Goal: Task Accomplishment & Management: Manage account settings

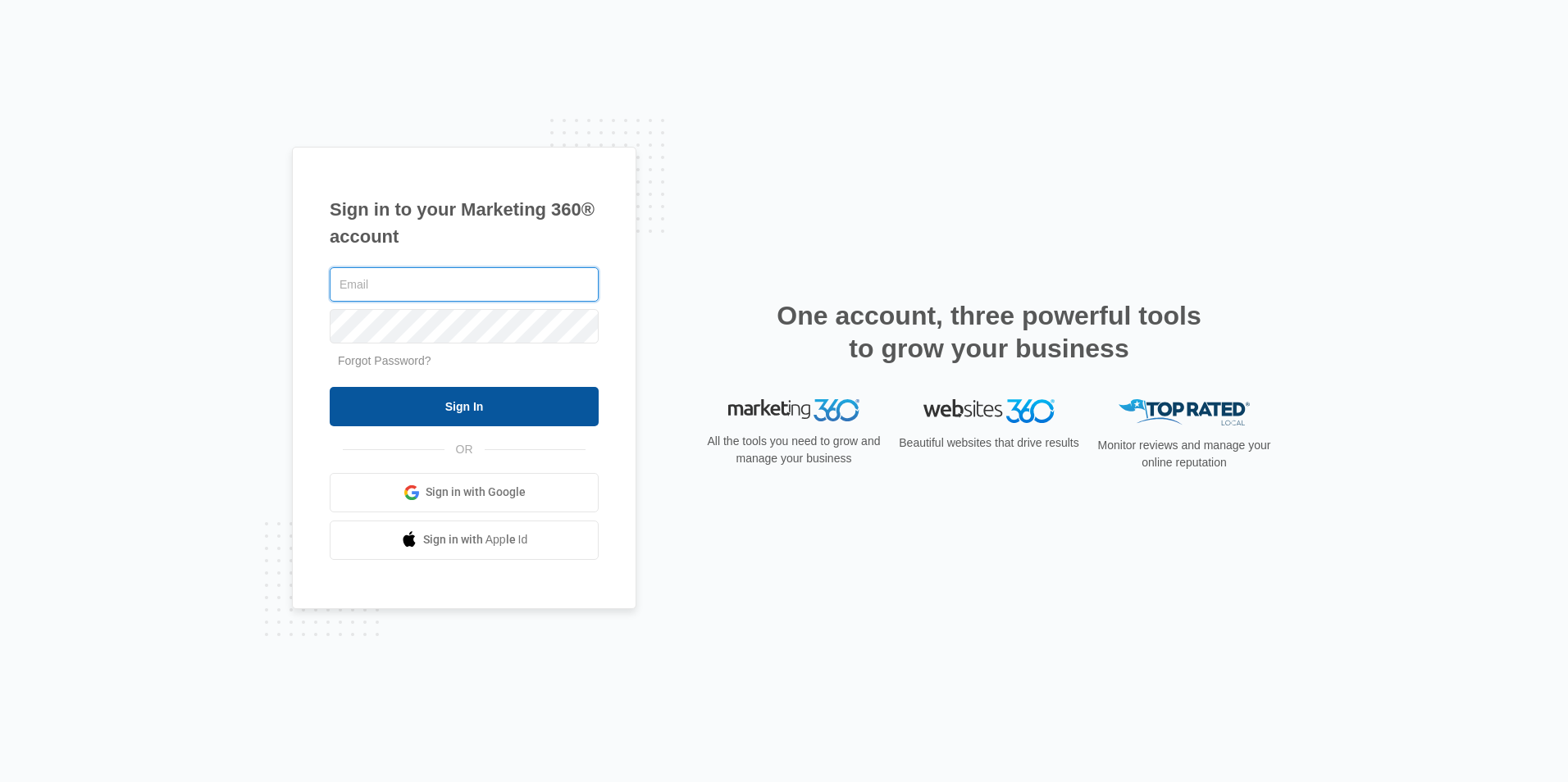
type input "[PERSON_NAME][EMAIL_ADDRESS][DOMAIN_NAME]"
click at [388, 417] on input "Sign In" at bounding box center [464, 406] width 269 height 39
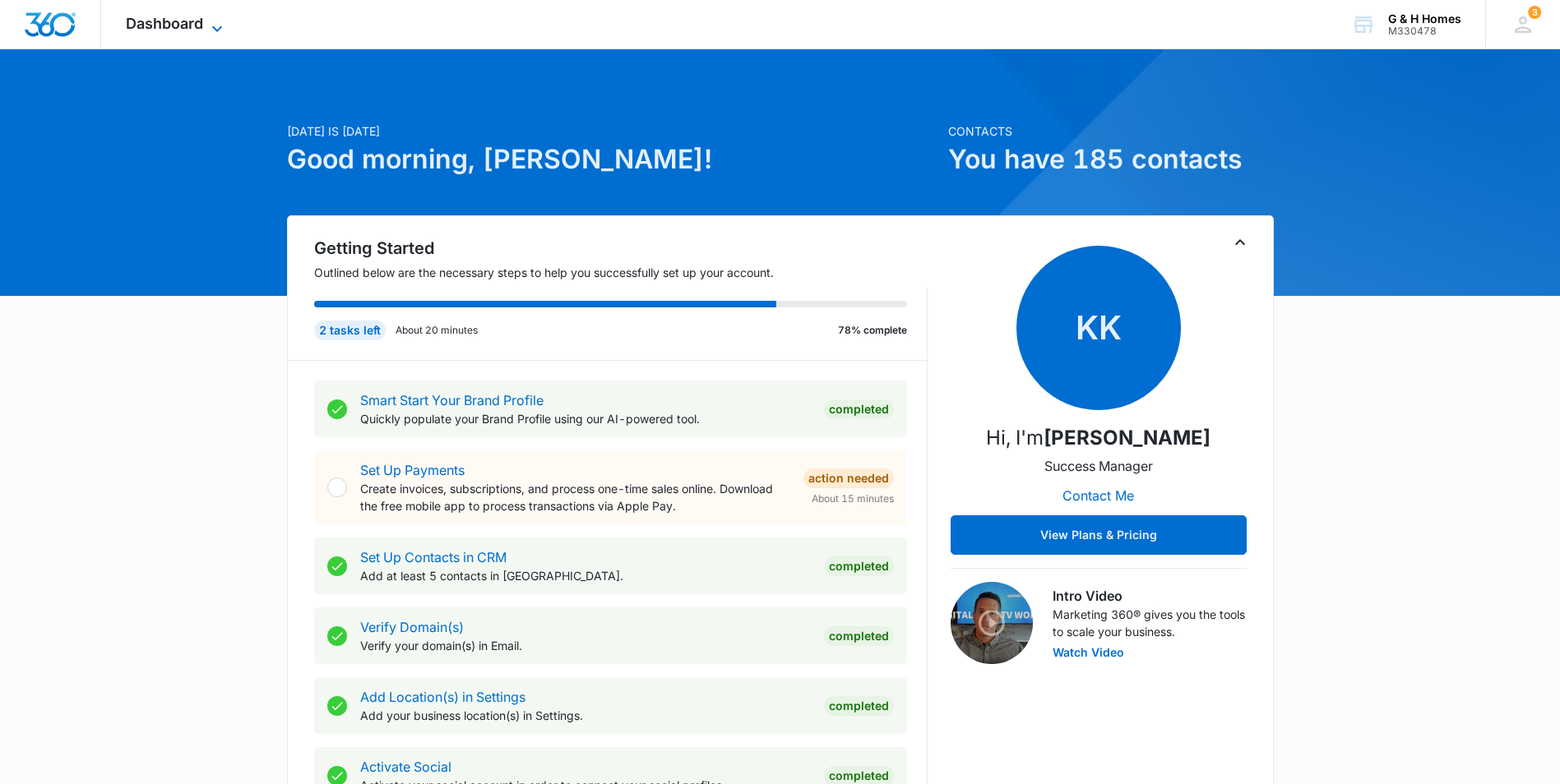
click at [153, 29] on span "Dashboard" at bounding box center [164, 23] width 77 height 17
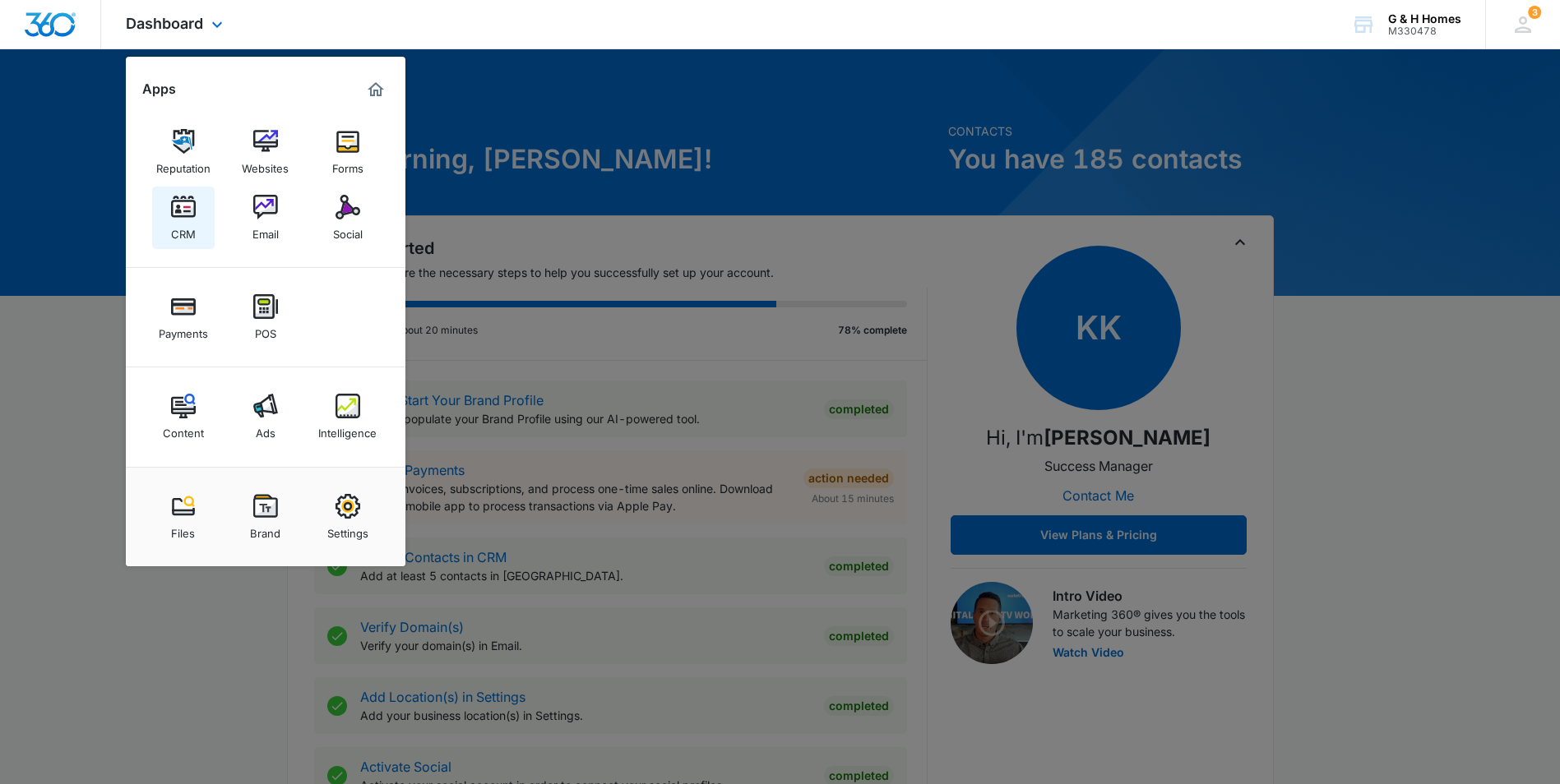
click at [190, 215] on img at bounding box center [183, 207] width 25 height 25
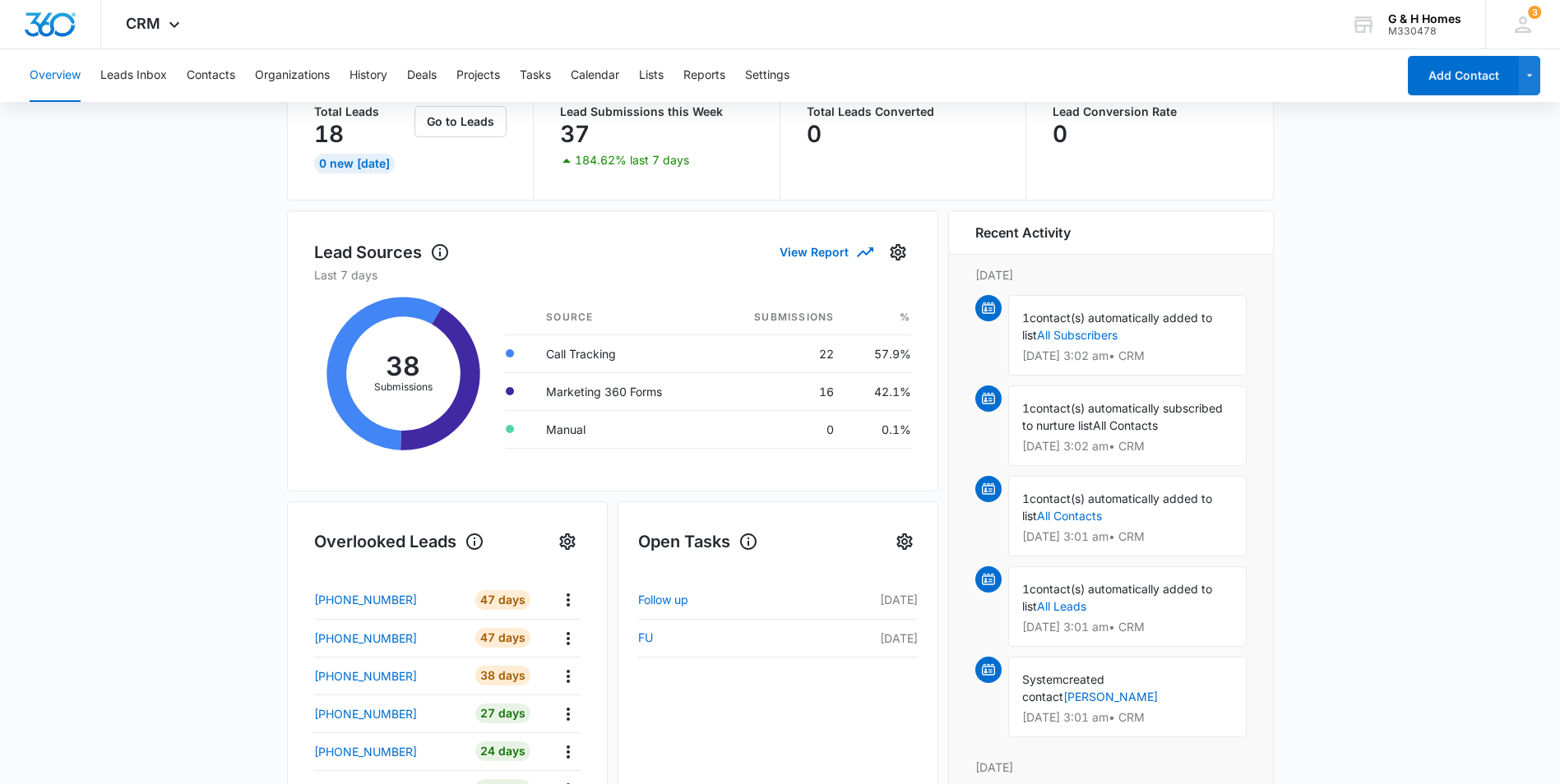
scroll to position [164, 0]
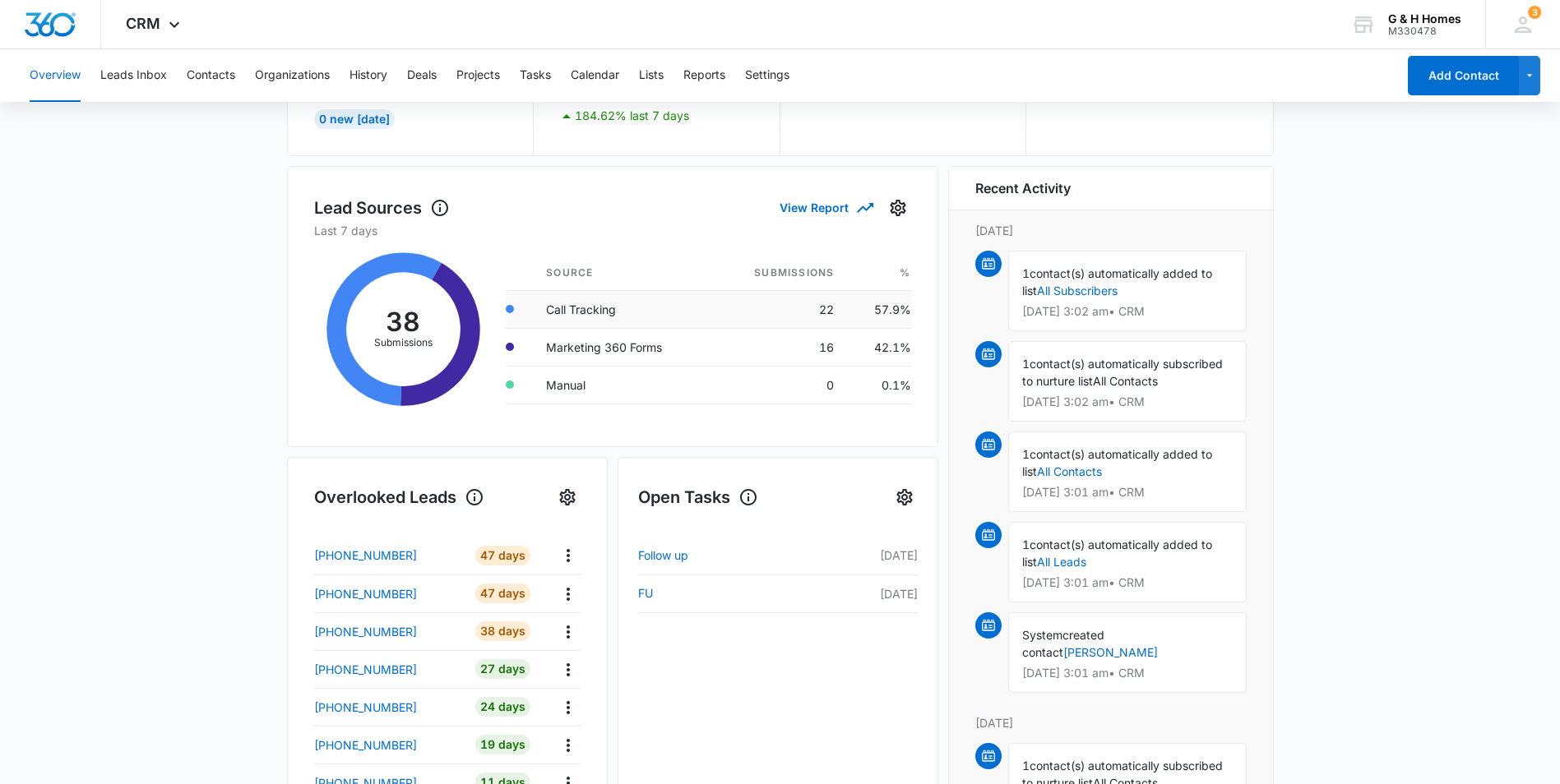
click at [584, 310] on td "Call Tracking" at bounding box center [623, 309] width 180 height 37
click at [141, 73] on button "Leads Inbox" at bounding box center [134, 76] width 66 height 53
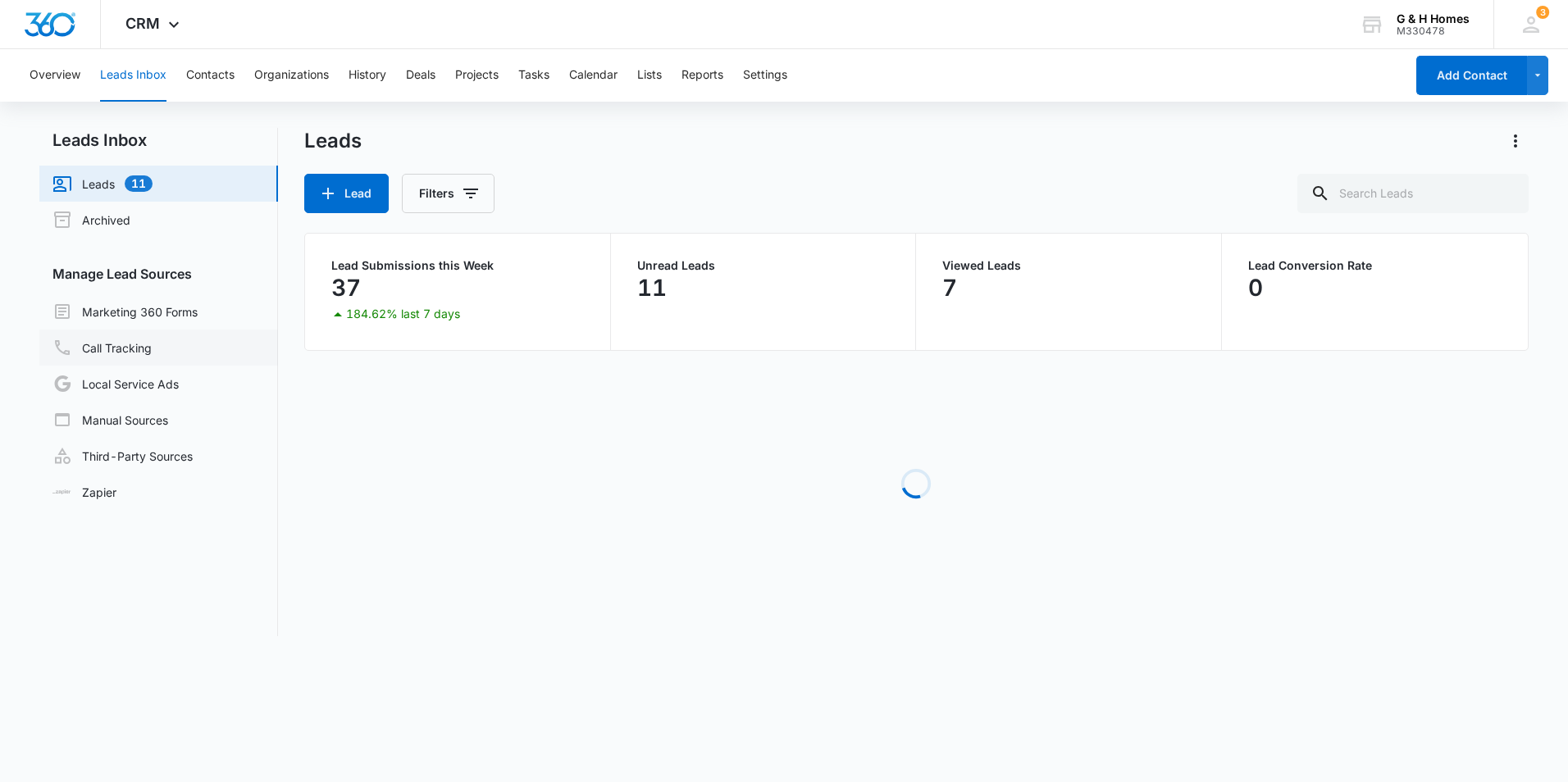
click at [121, 346] on link "Call Tracking" at bounding box center [102, 347] width 99 height 20
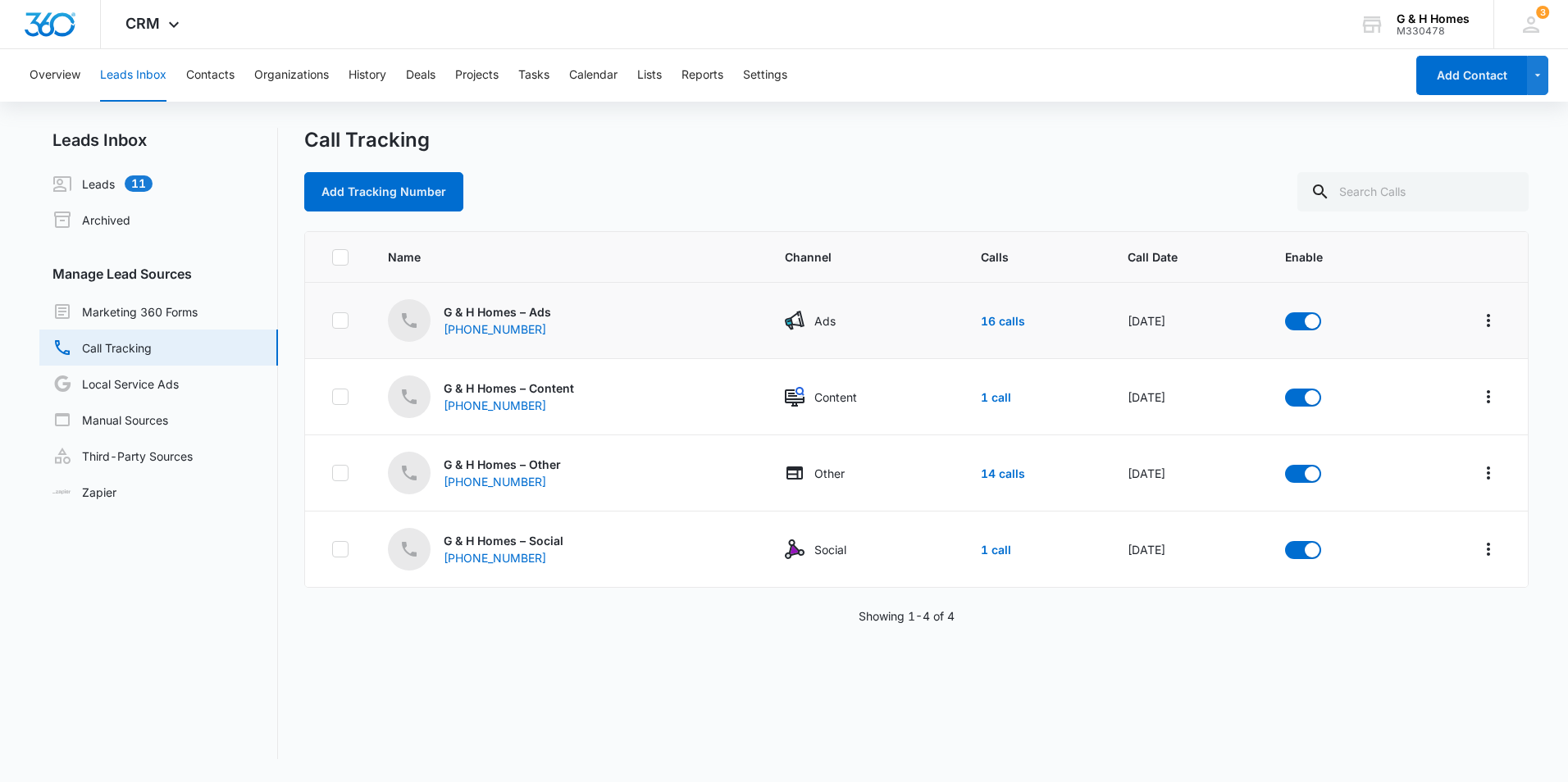
click at [654, 316] on div "G & H Homes – Ads (843) 305-8316" at bounding box center [566, 321] width 358 height 42
click at [990, 316] on link "16 calls" at bounding box center [1002, 321] width 44 height 14
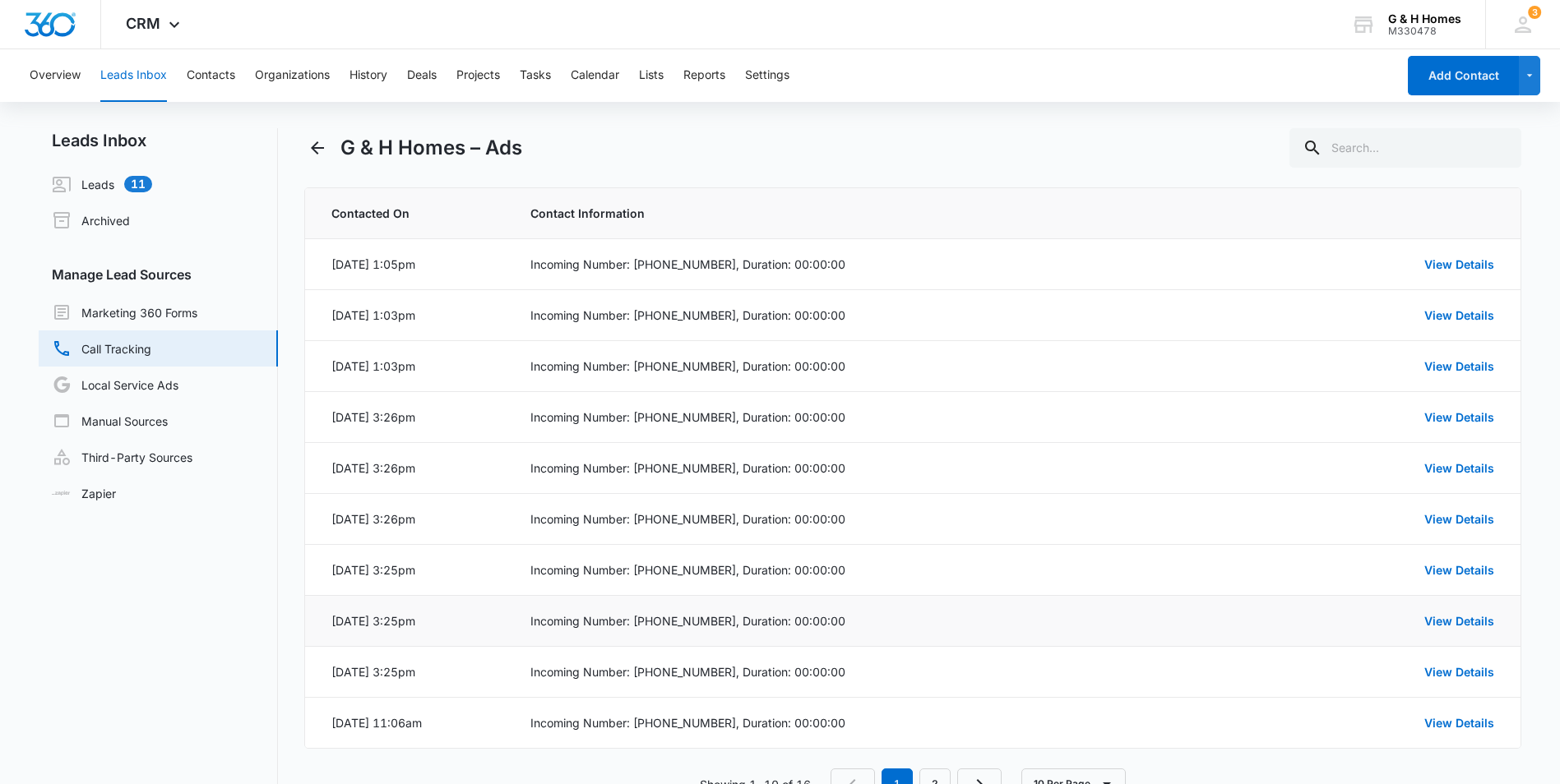
scroll to position [55, 0]
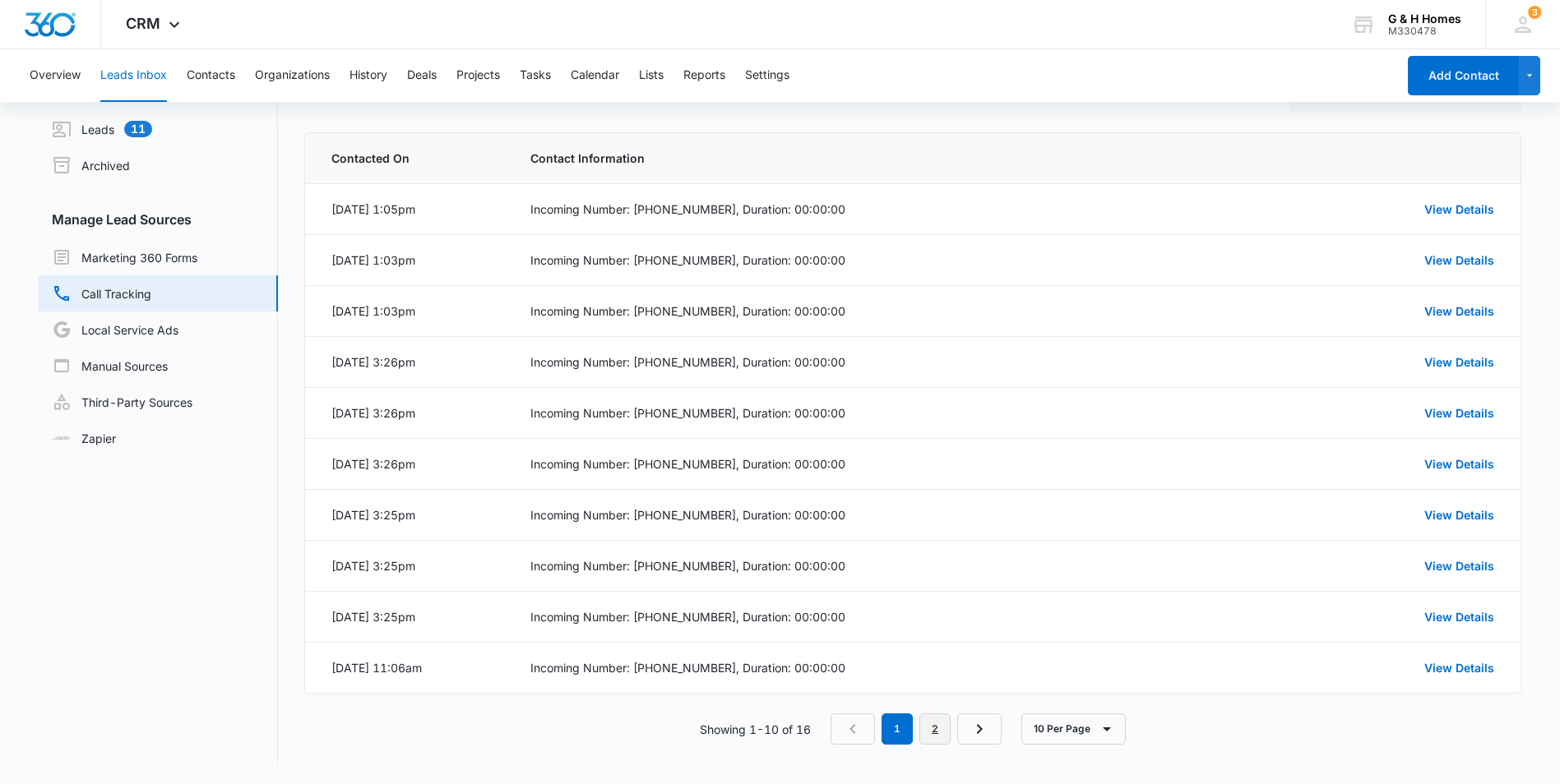
click at [931, 741] on link "2" at bounding box center [935, 729] width 31 height 31
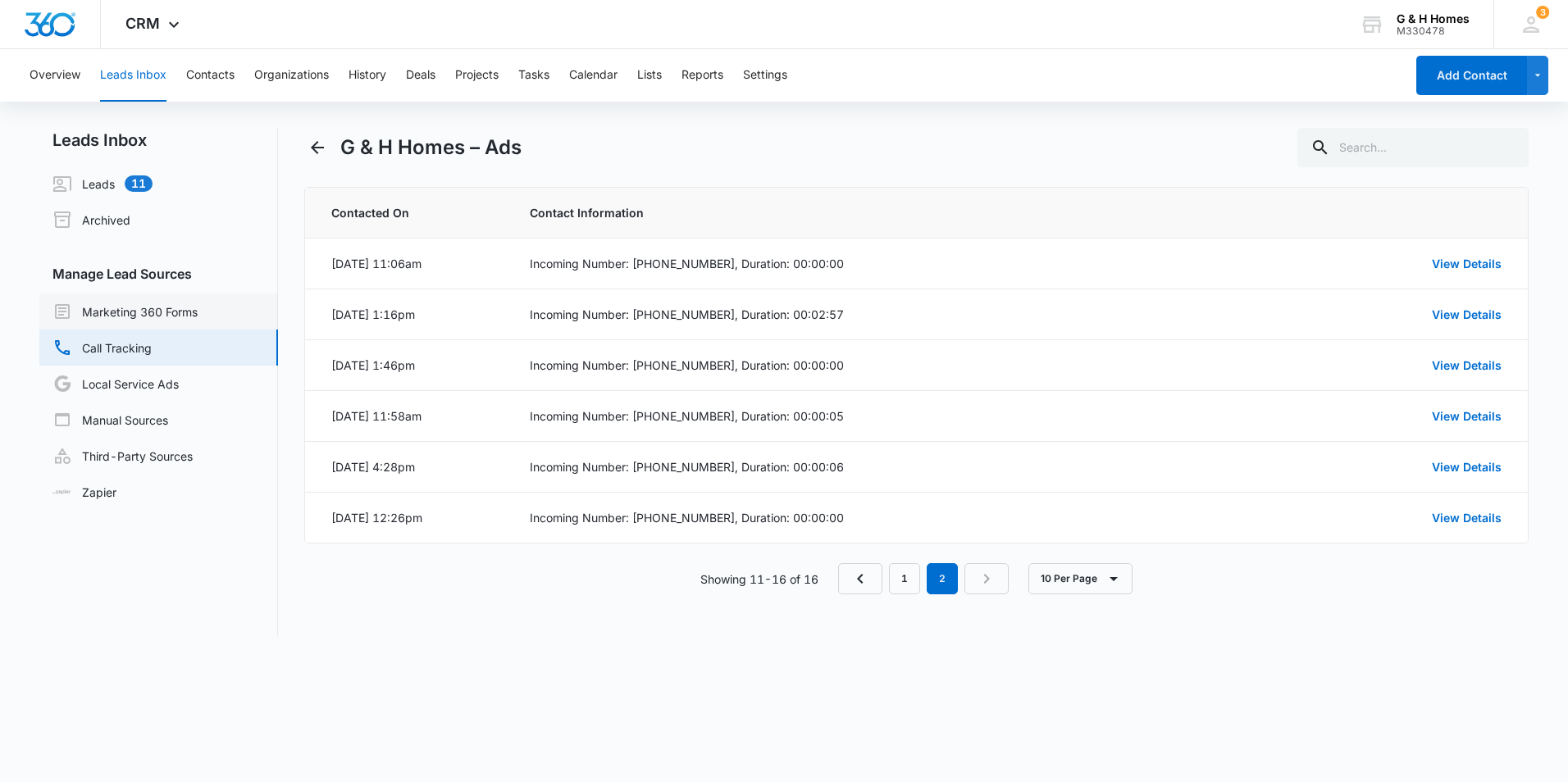
click at [121, 308] on link "Marketing 360 Forms" at bounding box center [125, 311] width 145 height 20
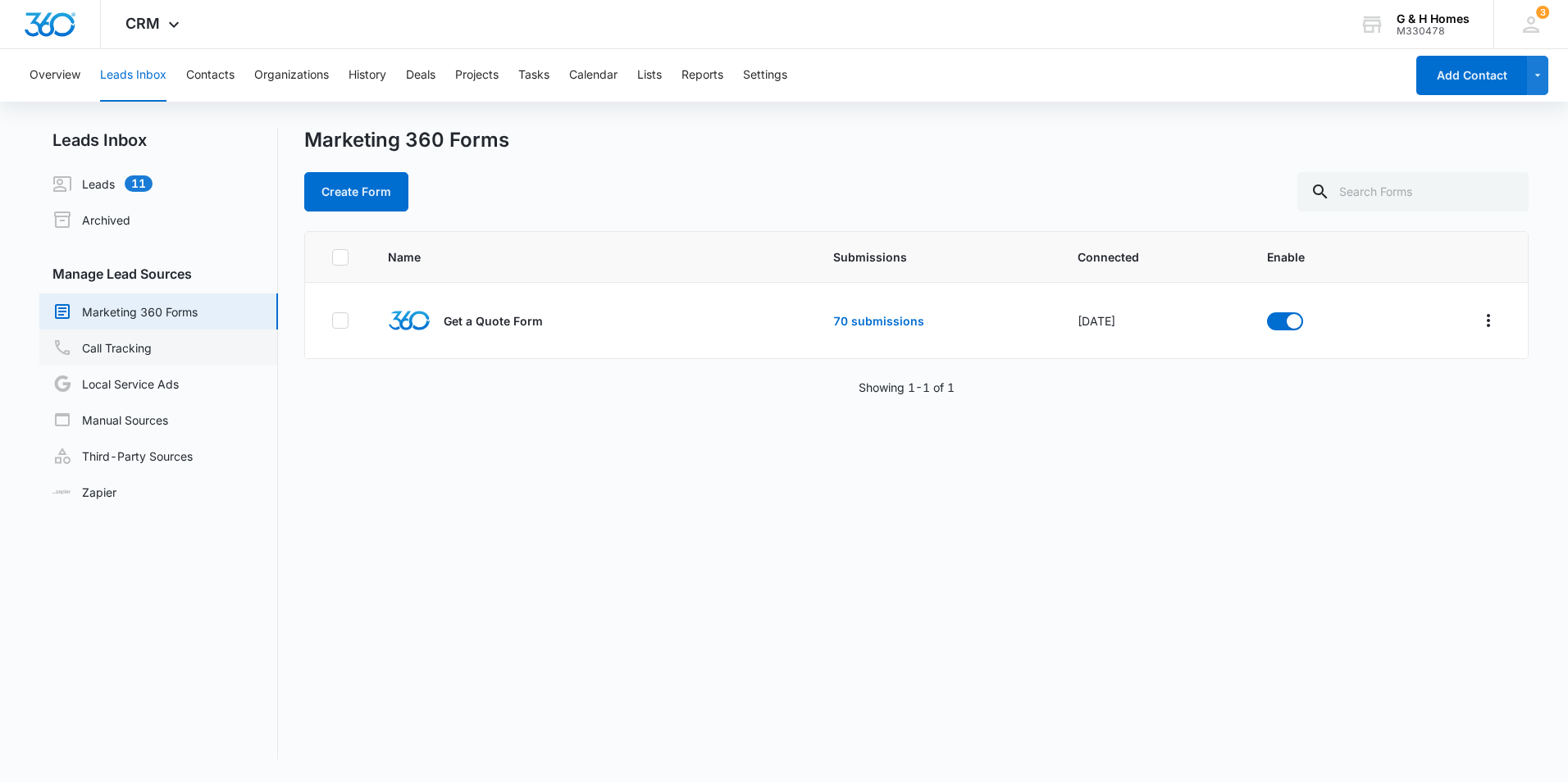
click at [114, 347] on link "Call Tracking" at bounding box center [102, 347] width 99 height 20
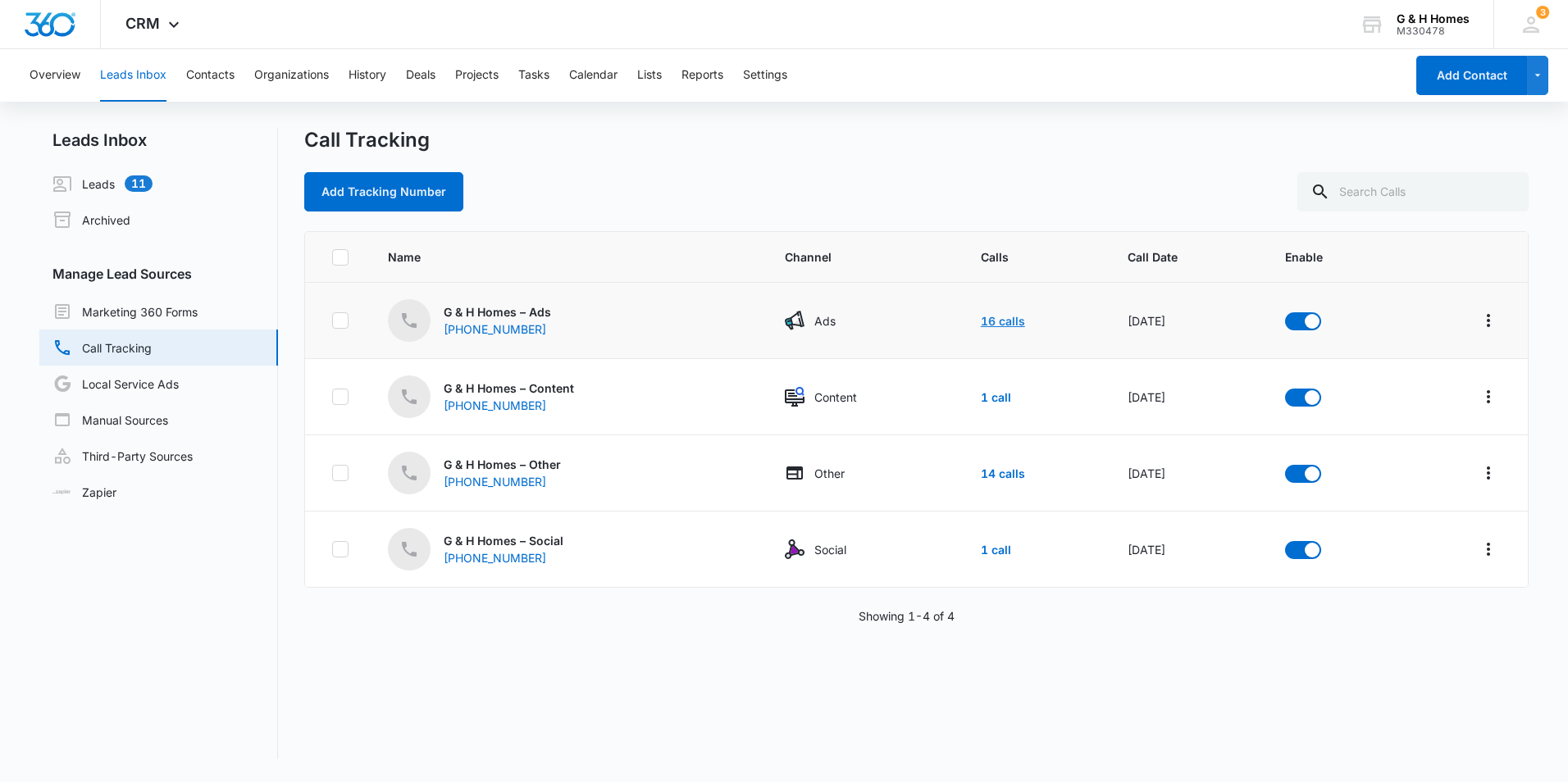
click at [984, 321] on link "16 calls" at bounding box center [1002, 321] width 44 height 14
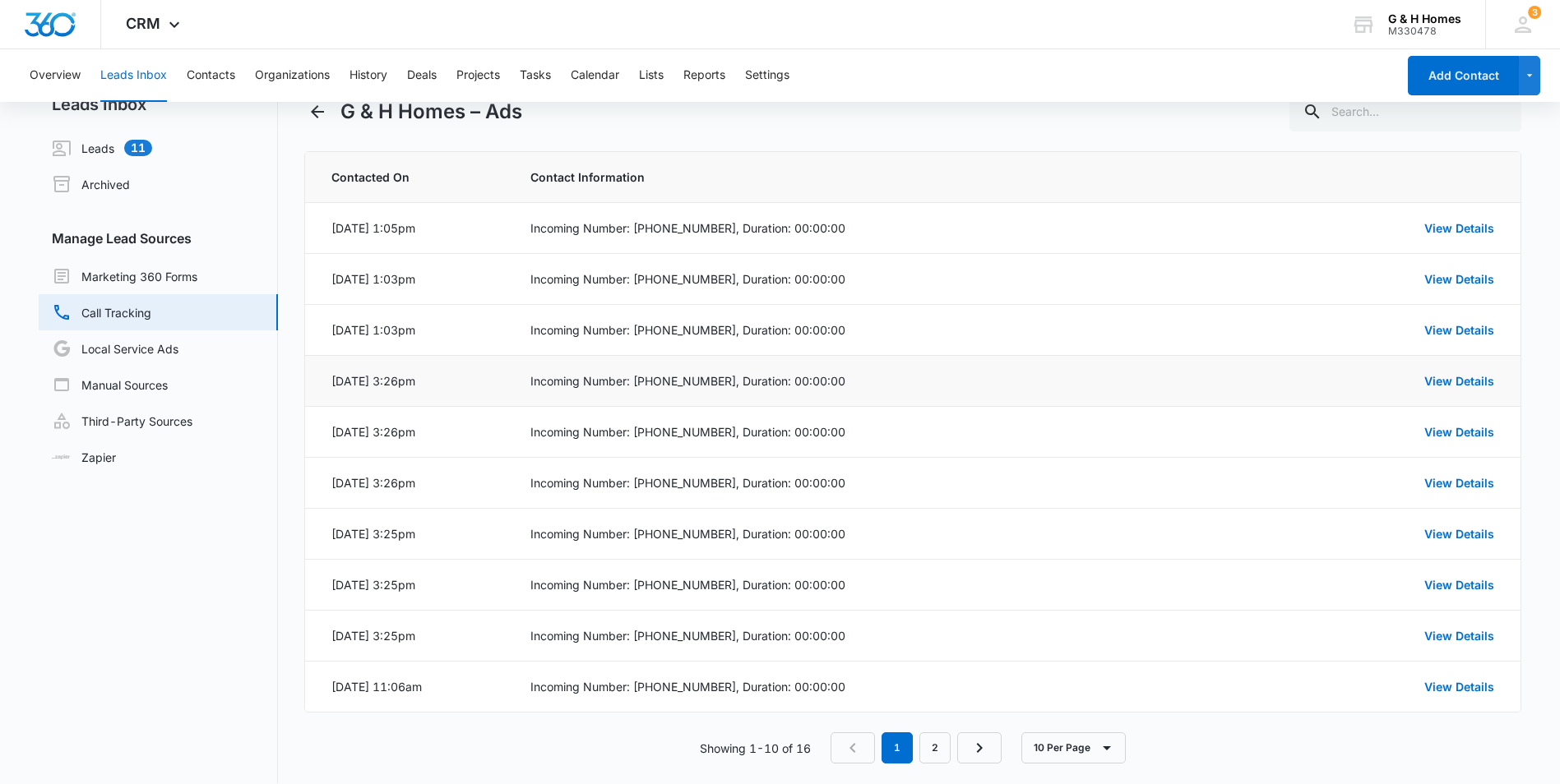
scroll to position [55, 0]
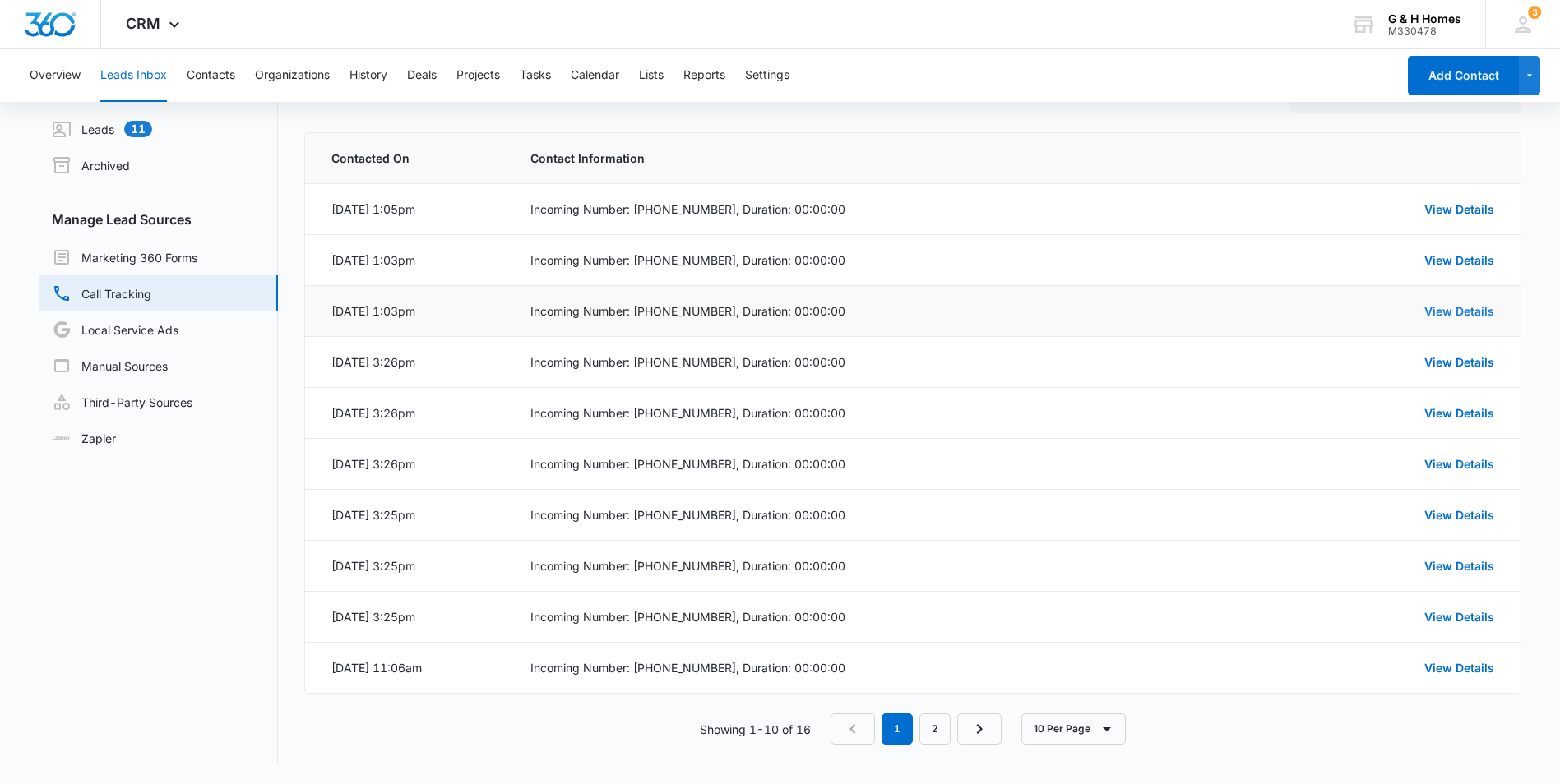
click at [1460, 310] on link "View Details" at bounding box center [1460, 311] width 70 height 14
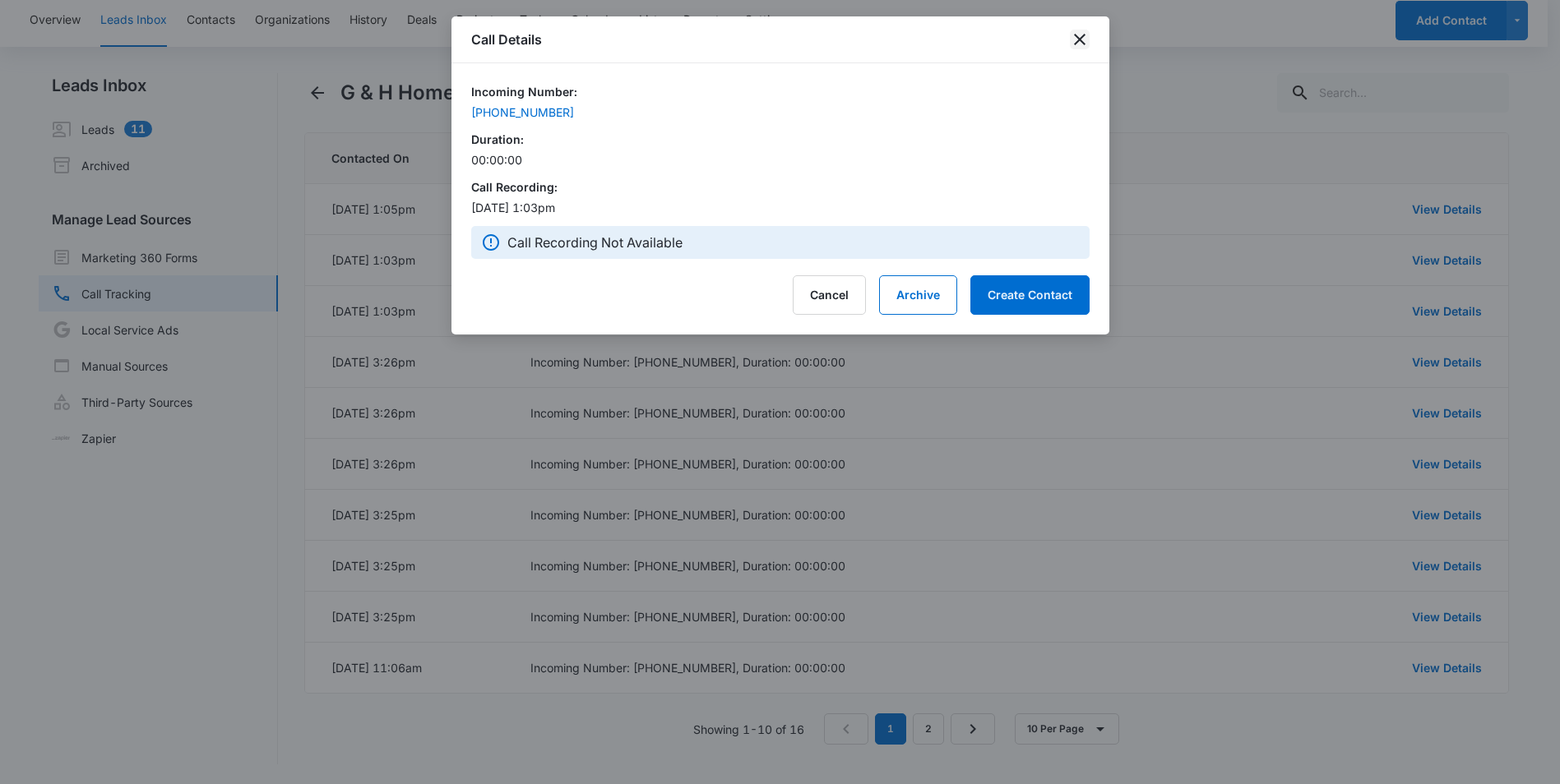
click at [1074, 39] on icon "close" at bounding box center [1079, 39] width 20 height 20
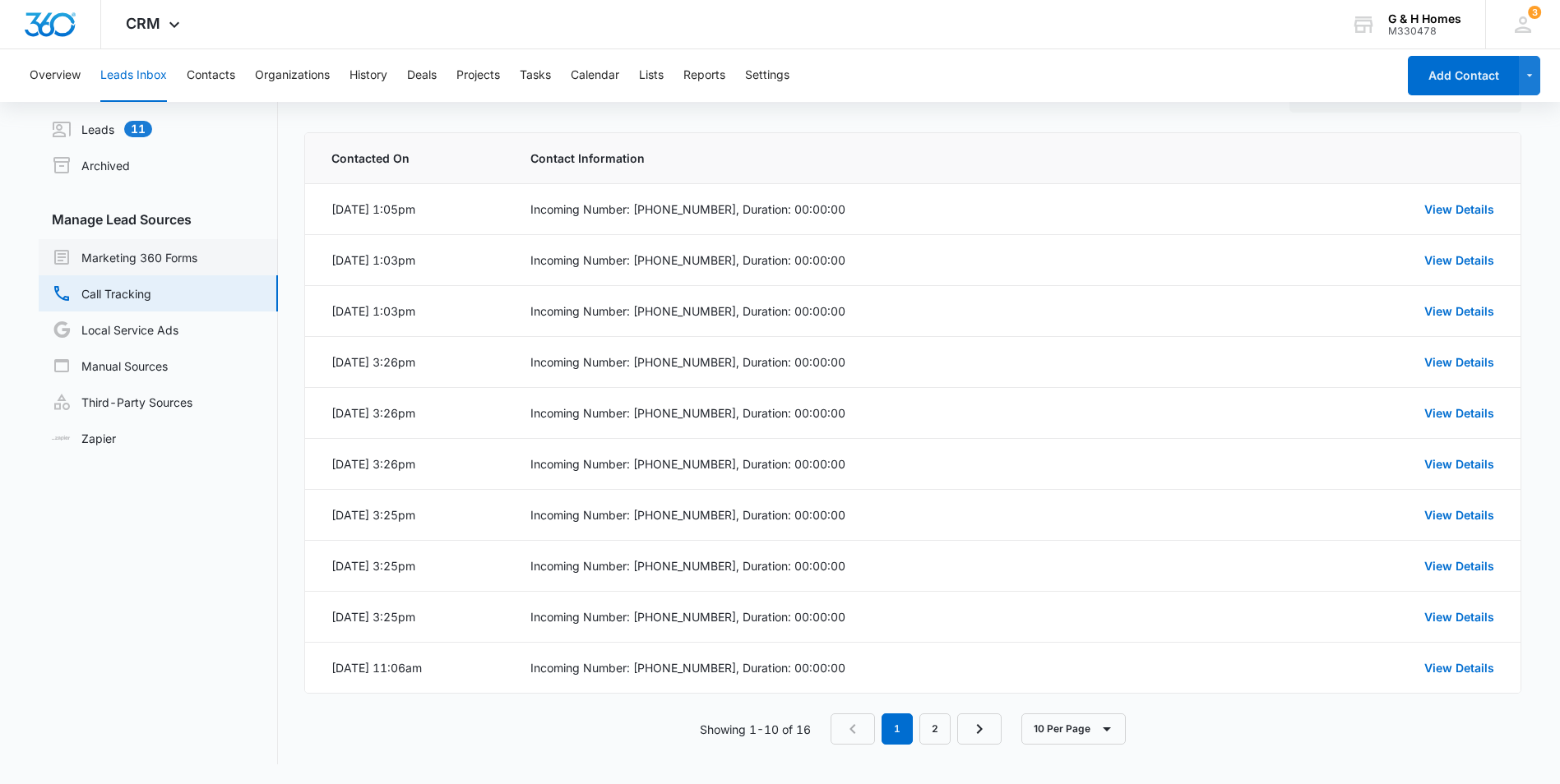
click at [121, 261] on link "Marketing 360 Forms" at bounding box center [124, 257] width 145 height 20
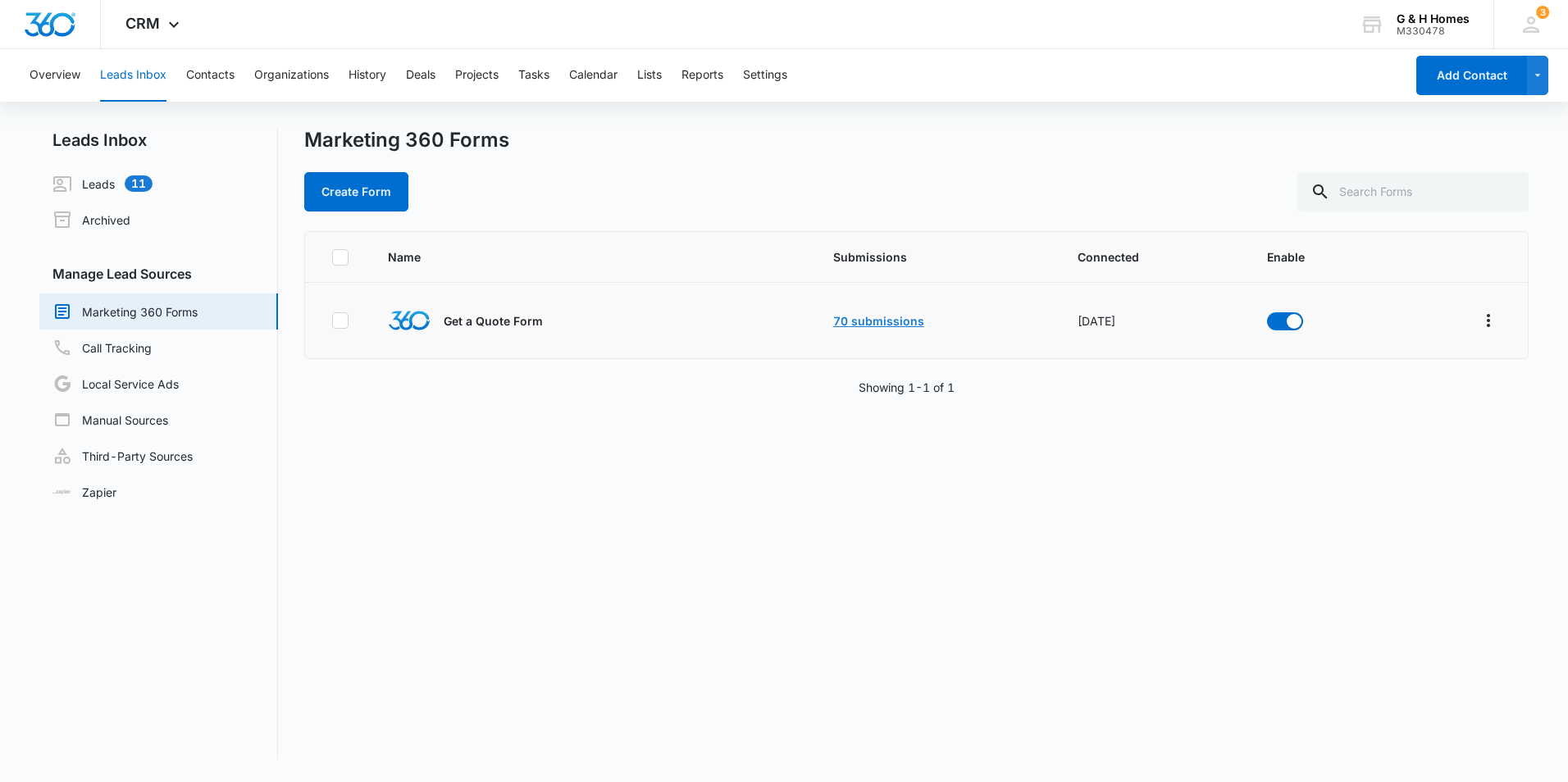
click at [844, 322] on link "70 submissions" at bounding box center [878, 321] width 91 height 14
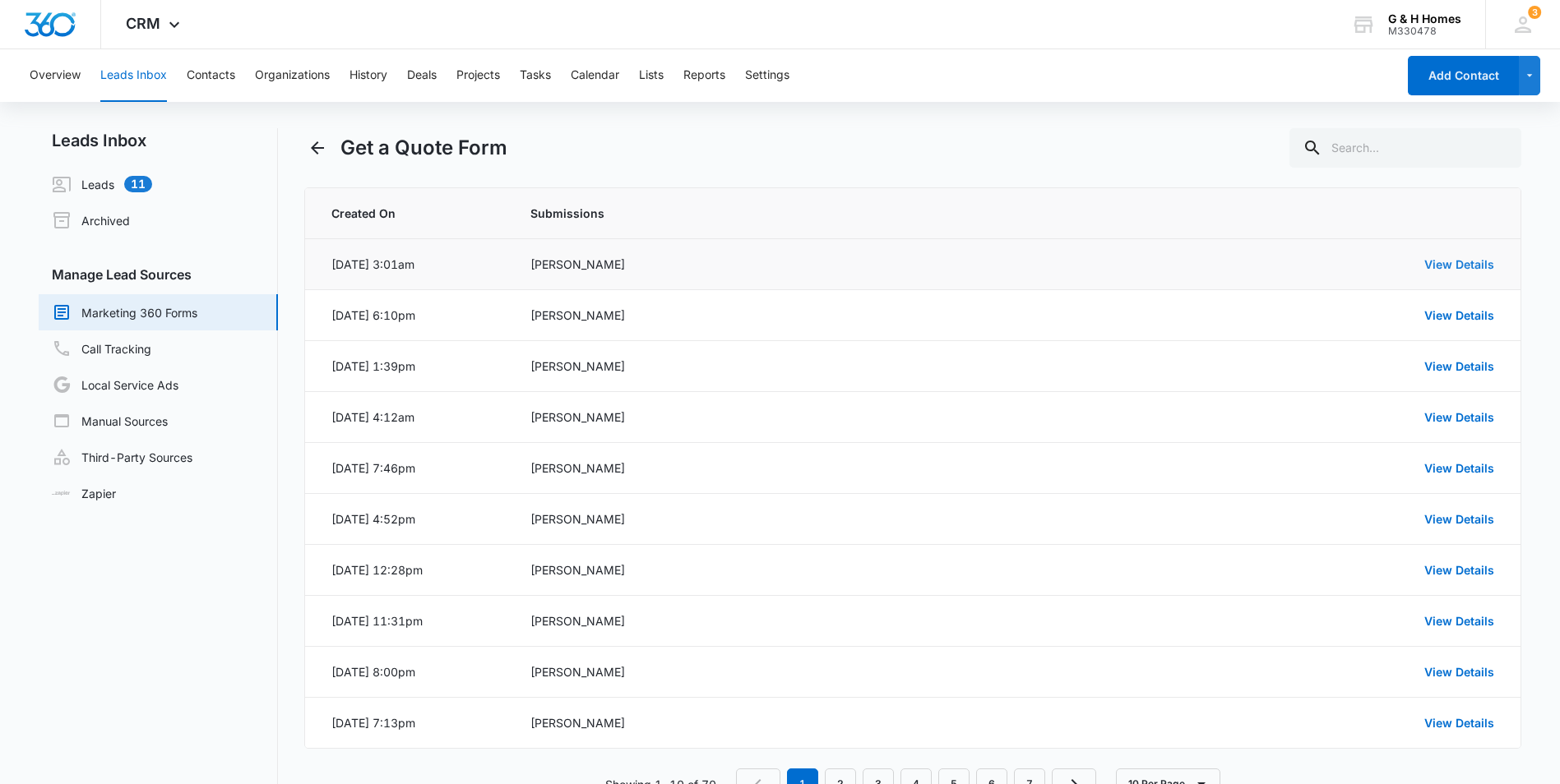
click at [1460, 264] on link "View Details" at bounding box center [1460, 264] width 70 height 14
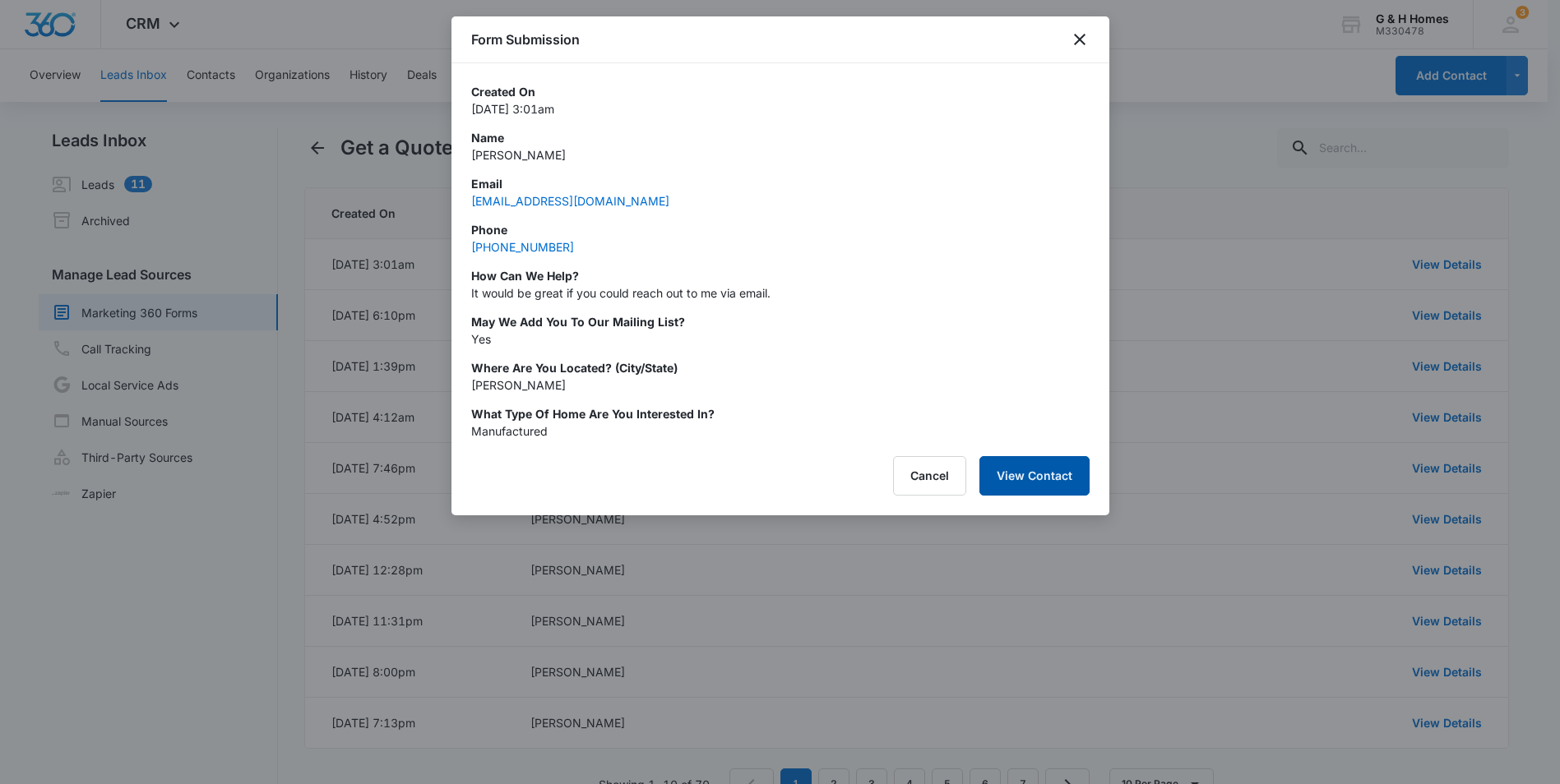
click at [1037, 473] on button "View Contact" at bounding box center [1035, 476] width 111 height 39
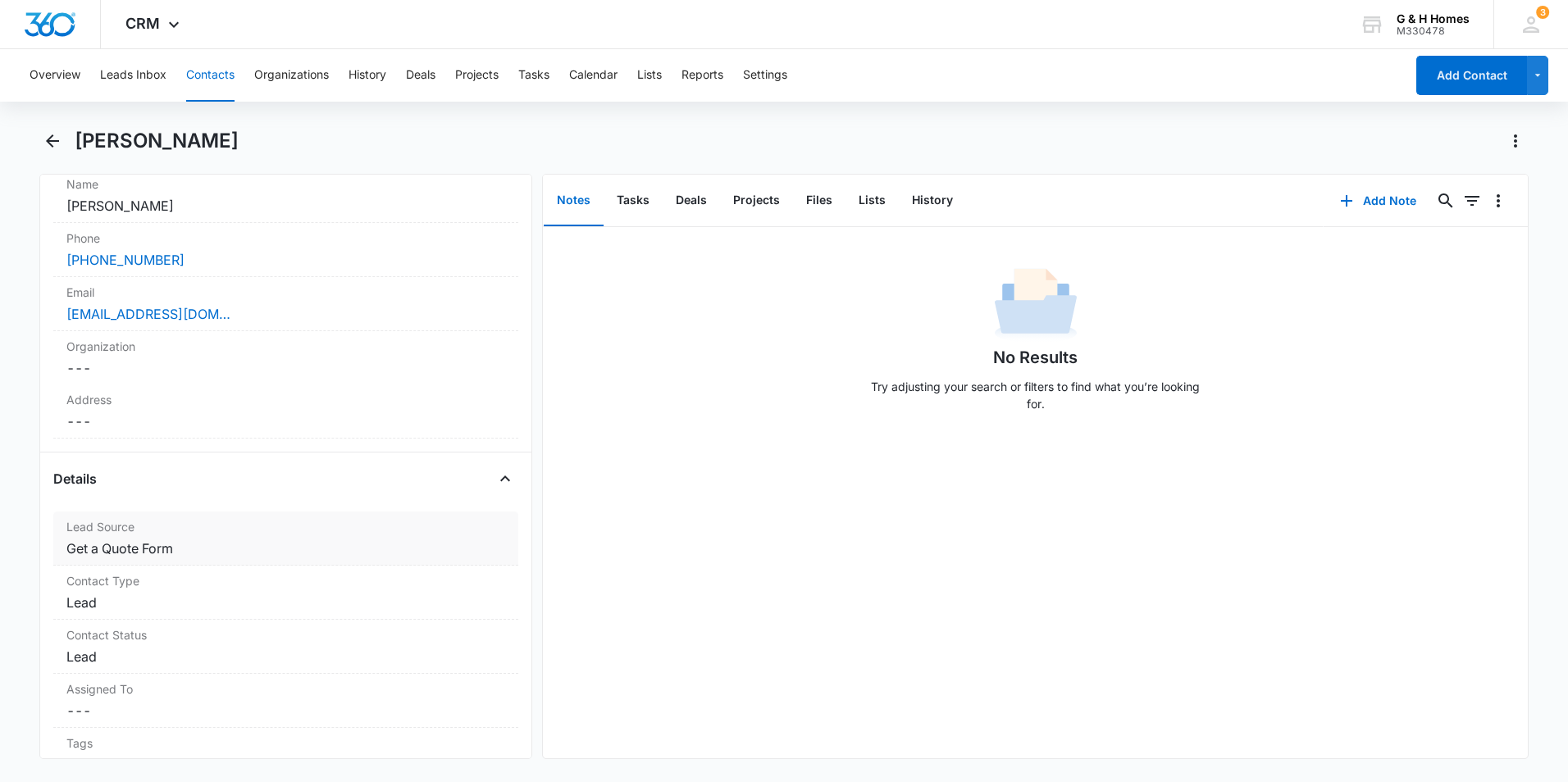
scroll to position [492, 0]
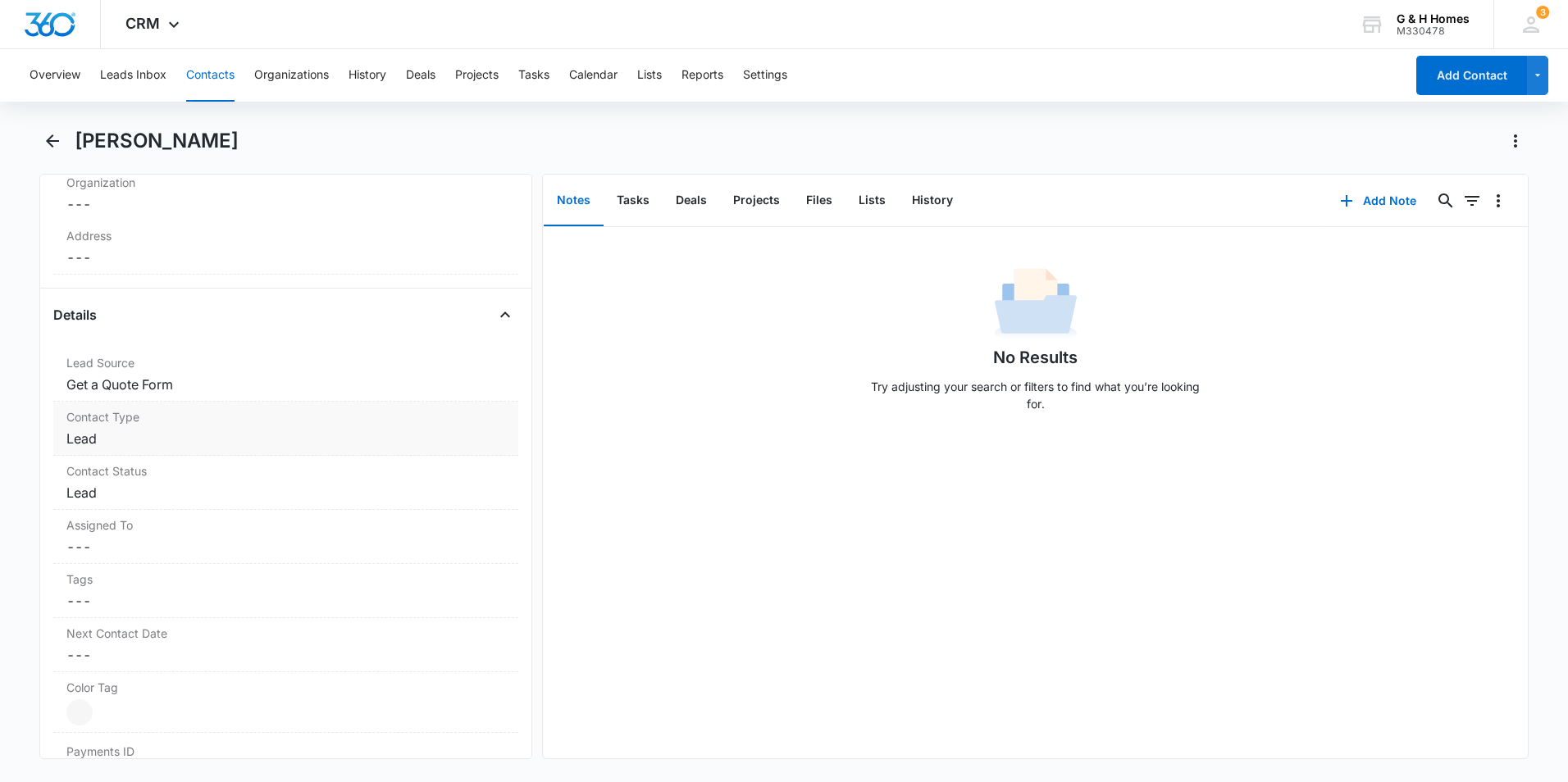
click at [438, 438] on dd "Cancel Save Changes Lead" at bounding box center [285, 438] width 438 height 20
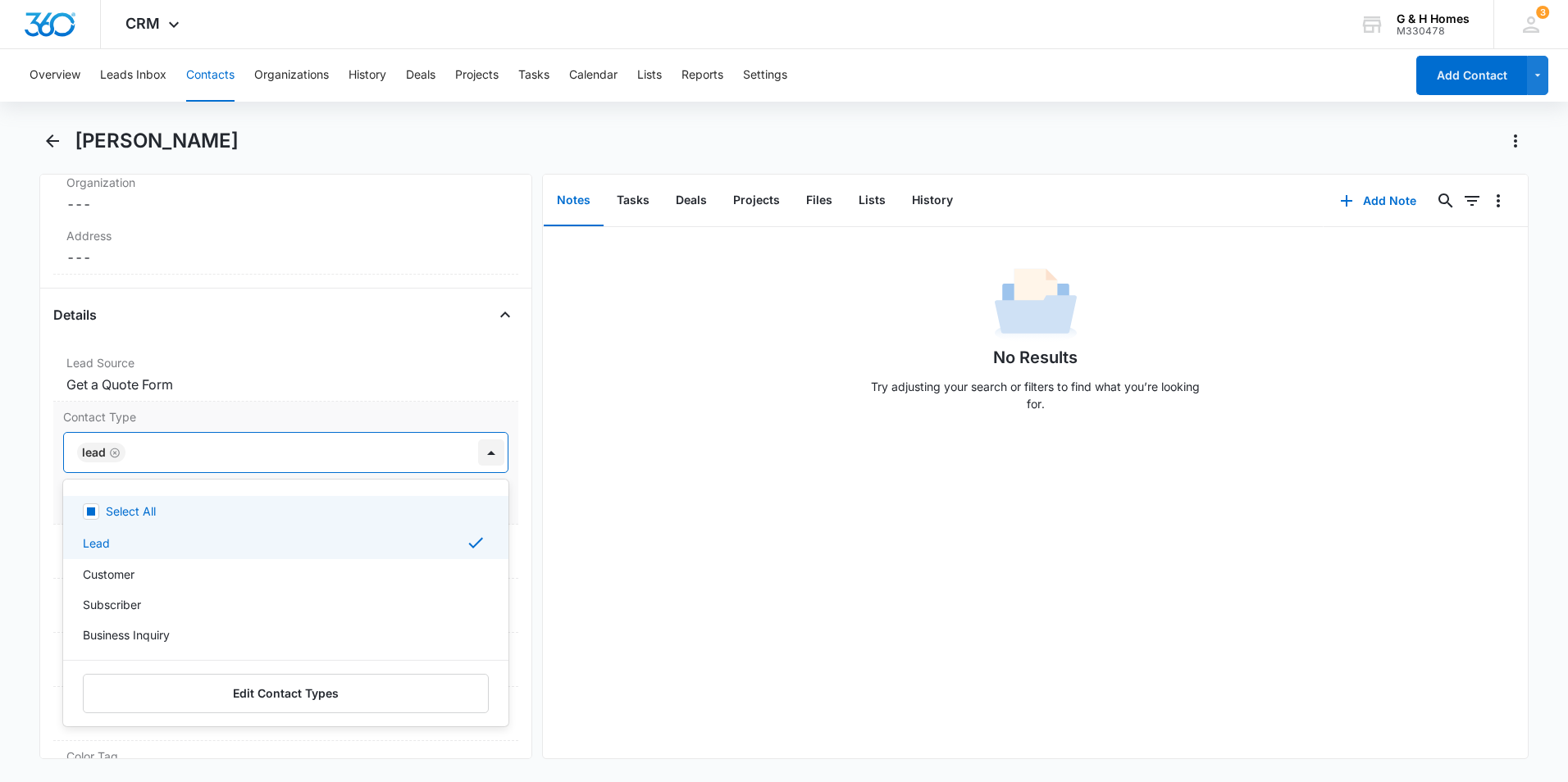
click at [481, 454] on div at bounding box center [491, 452] width 26 height 26
click at [478, 454] on div at bounding box center [491, 452] width 26 height 26
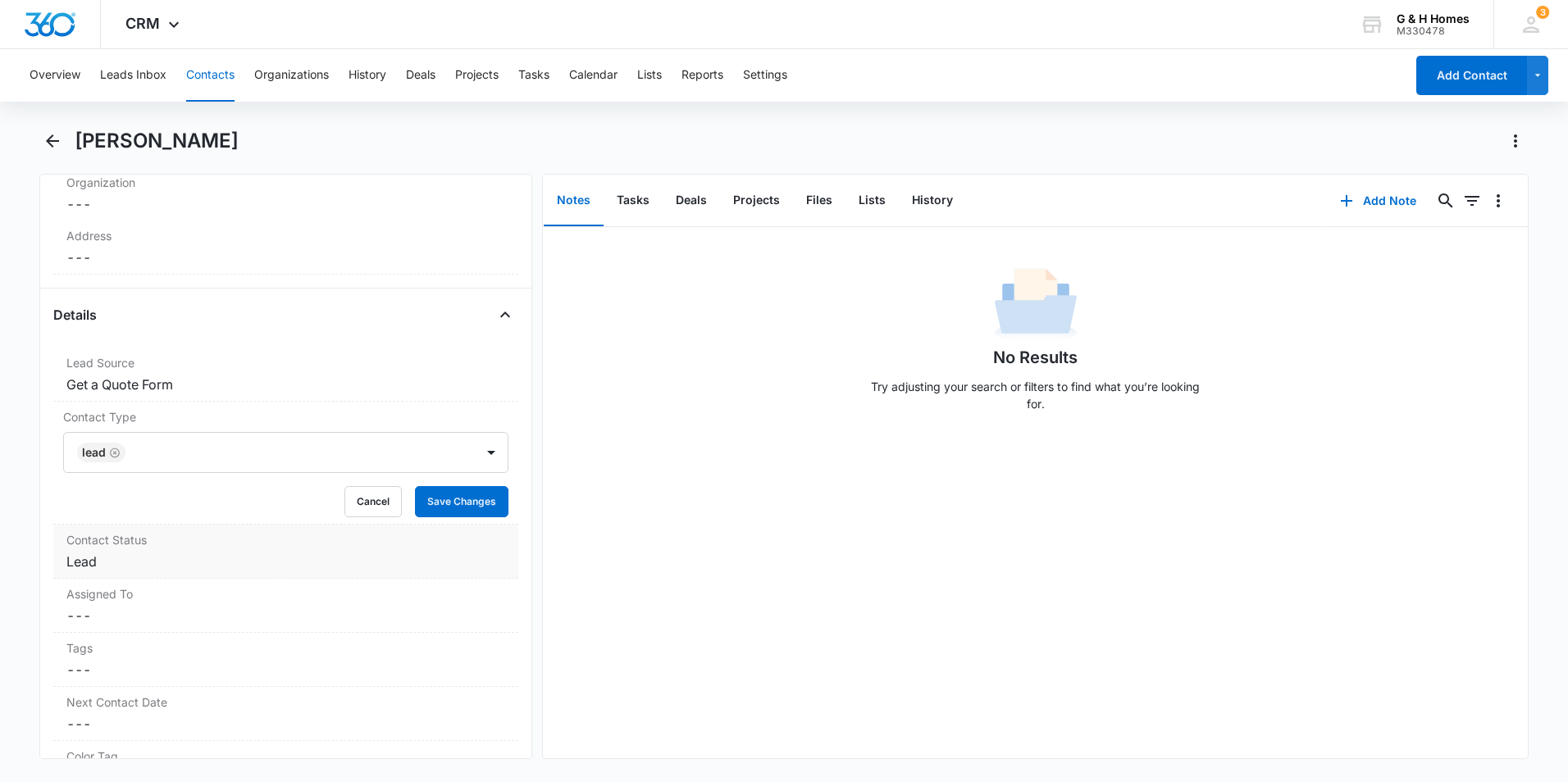
click at [421, 560] on dd "Cancel Save Changes Lead" at bounding box center [285, 561] width 438 height 20
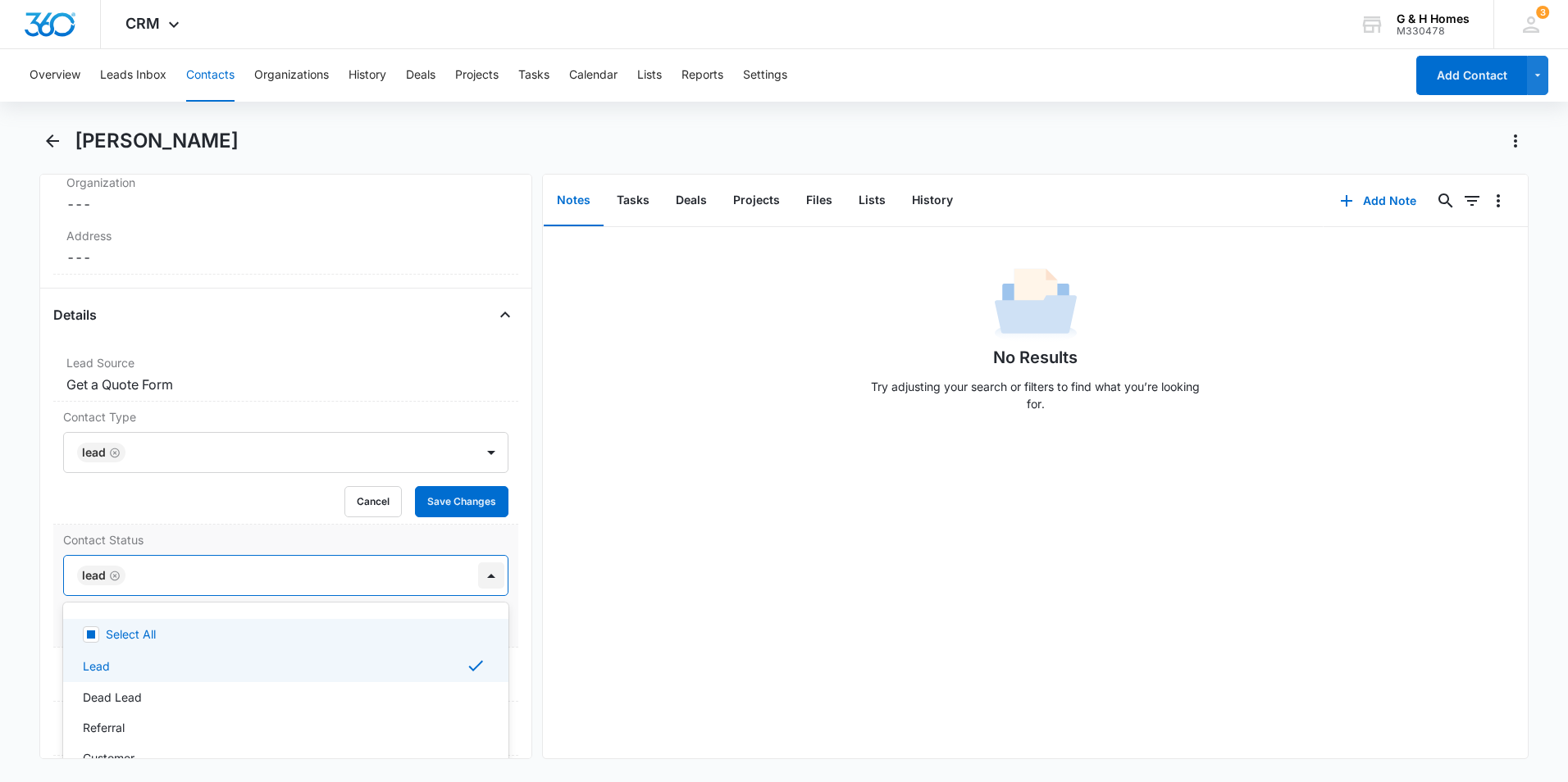
click at [478, 578] on div at bounding box center [491, 575] width 26 height 26
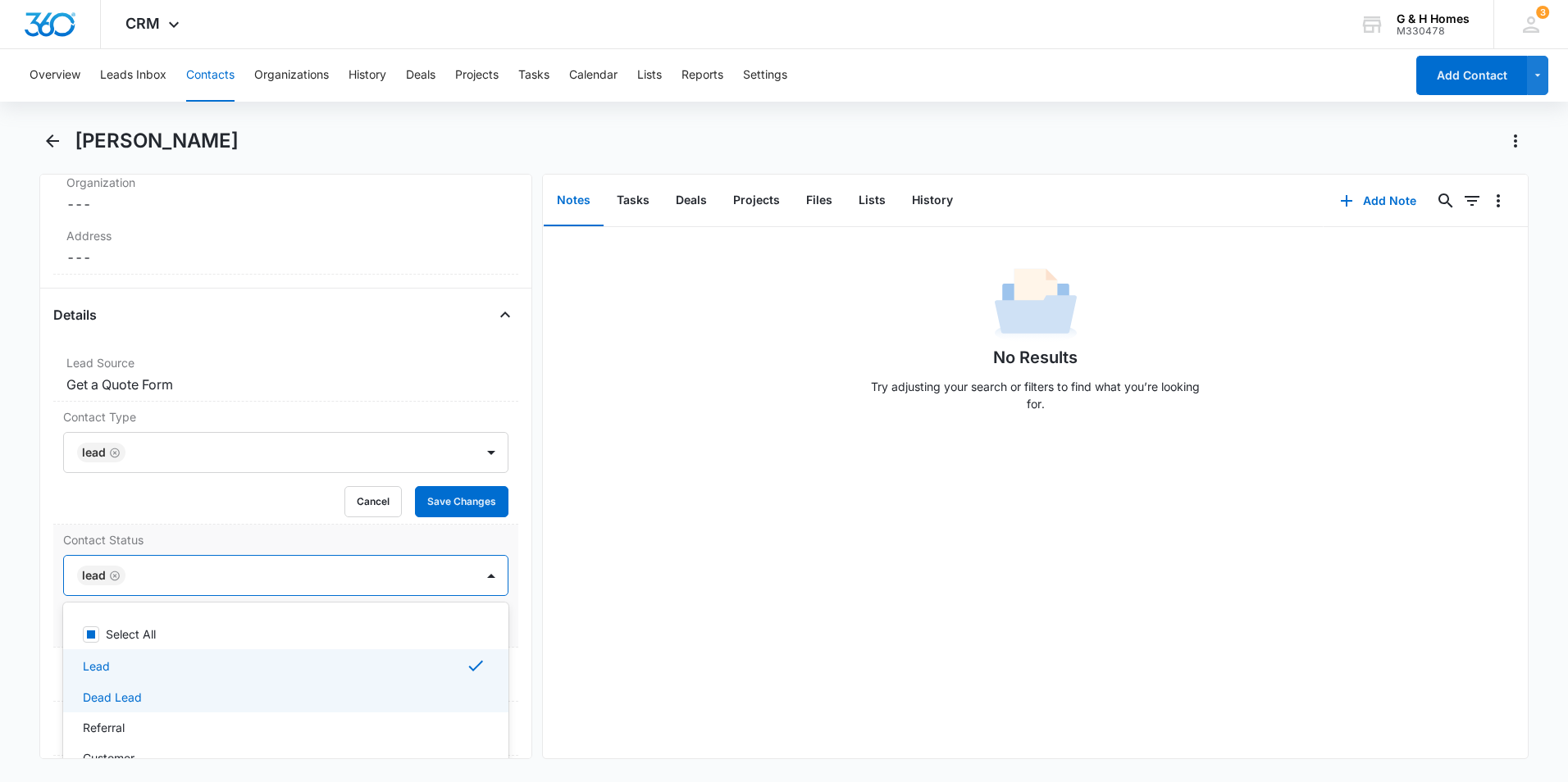
click at [121, 696] on p "Dead Lead" at bounding box center [113, 697] width 59 height 17
click at [115, 576] on icon "Remove Lead" at bounding box center [115, 576] width 12 height 13
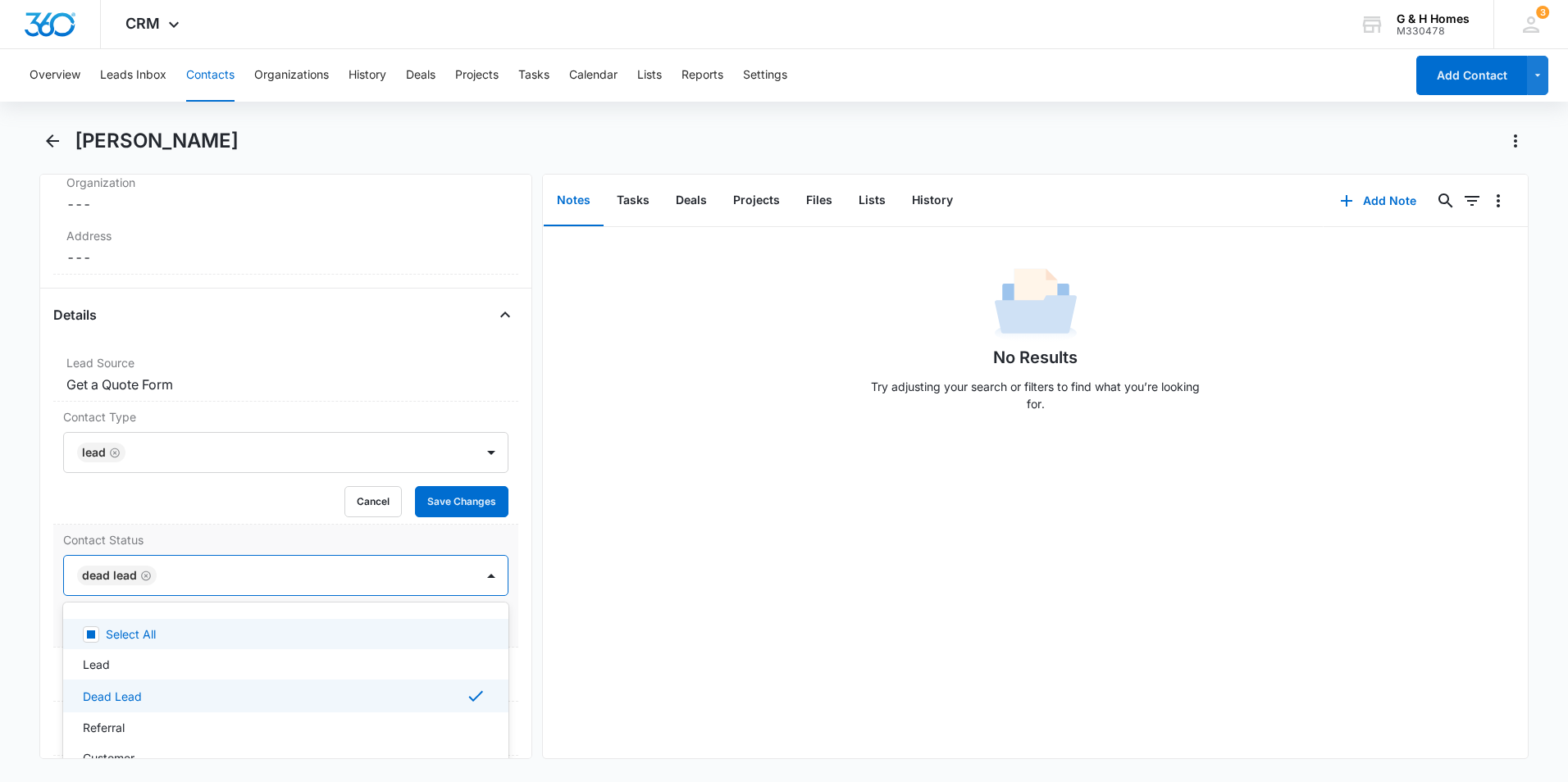
click at [381, 576] on div at bounding box center [307, 575] width 292 height 23
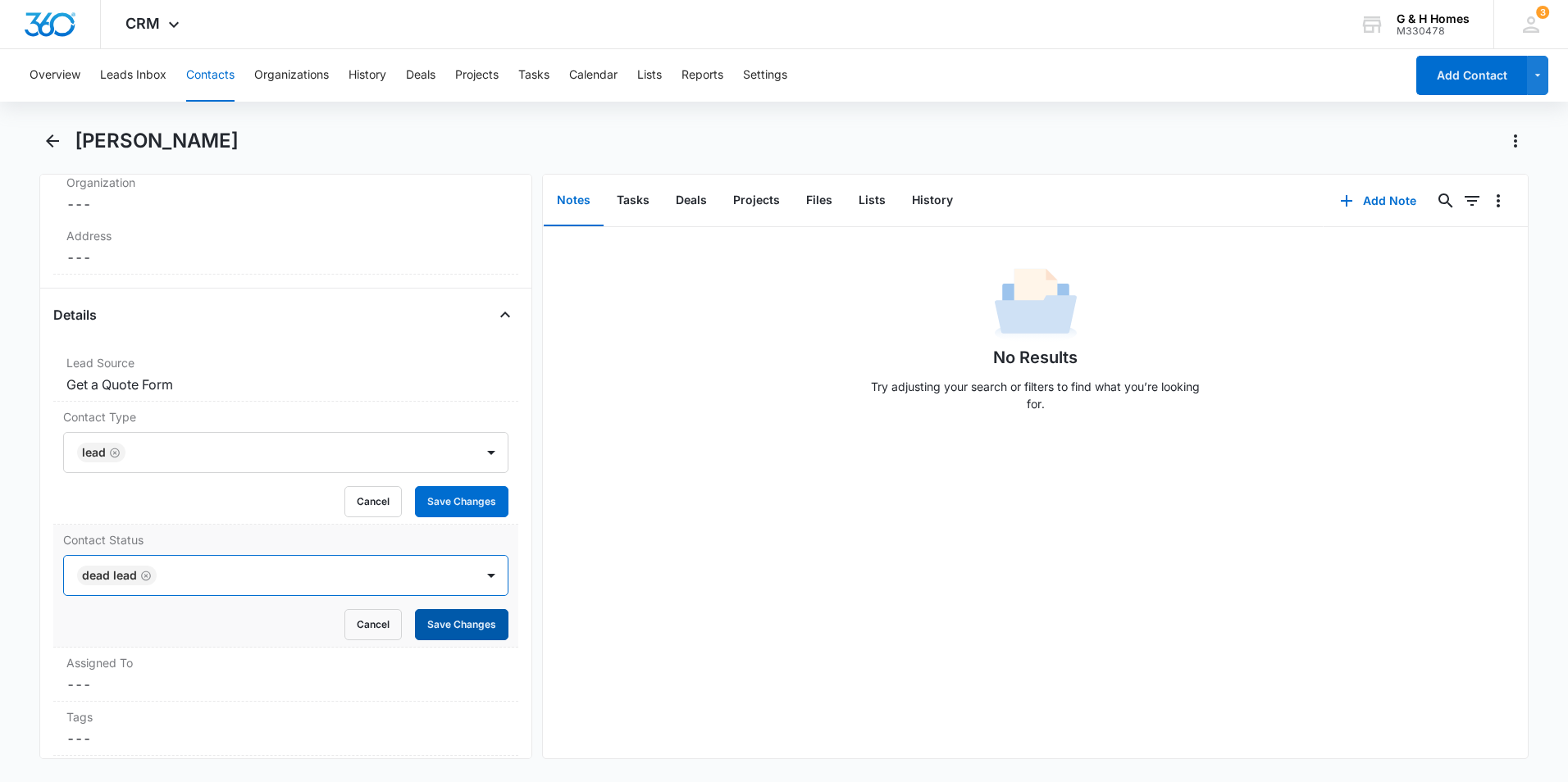
click at [461, 625] on button "Save Changes" at bounding box center [461, 624] width 93 height 31
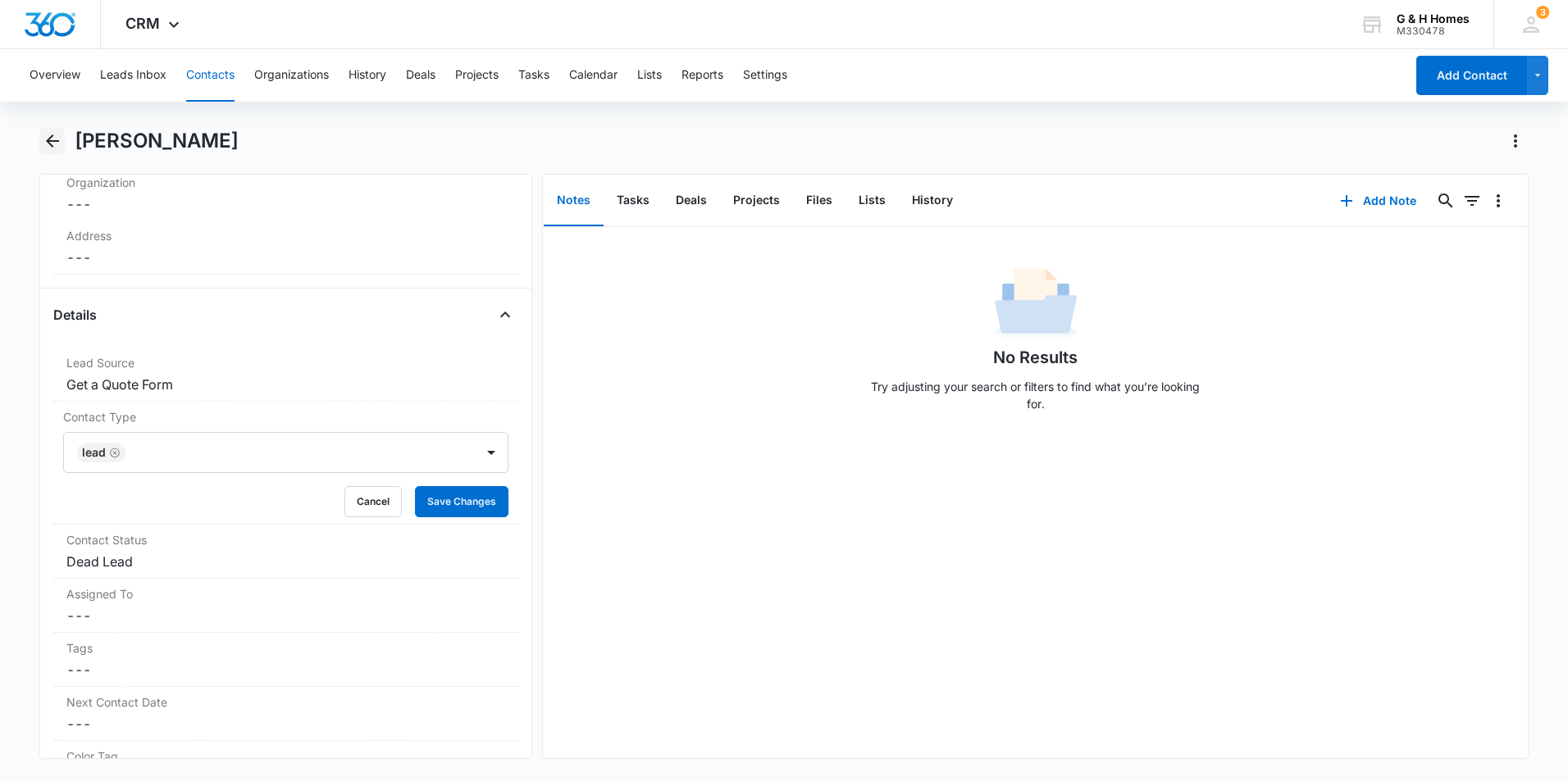
click at [58, 140] on icon "Back" at bounding box center [52, 141] width 13 height 13
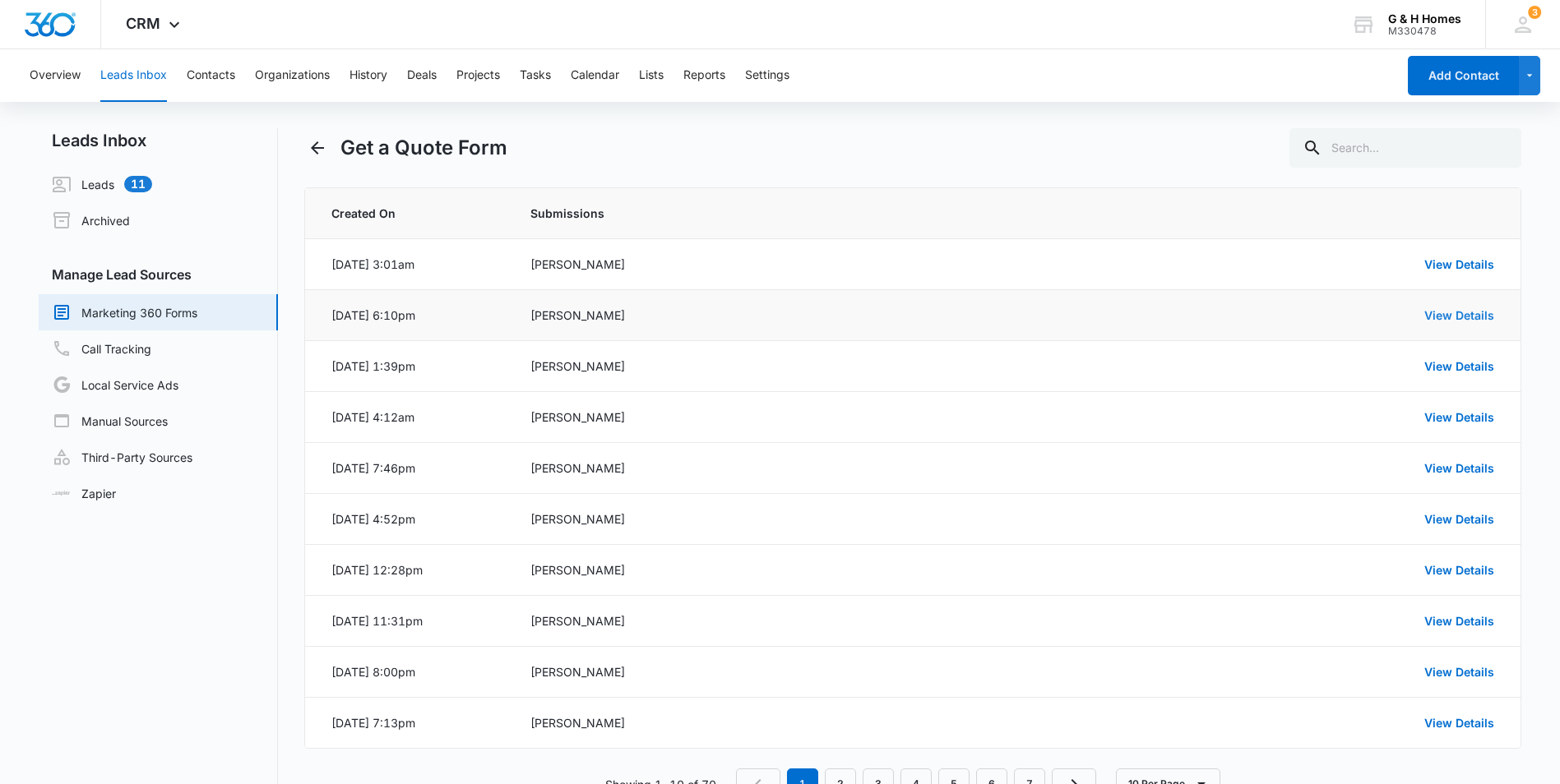
click at [1467, 315] on link "View Details" at bounding box center [1460, 315] width 70 height 14
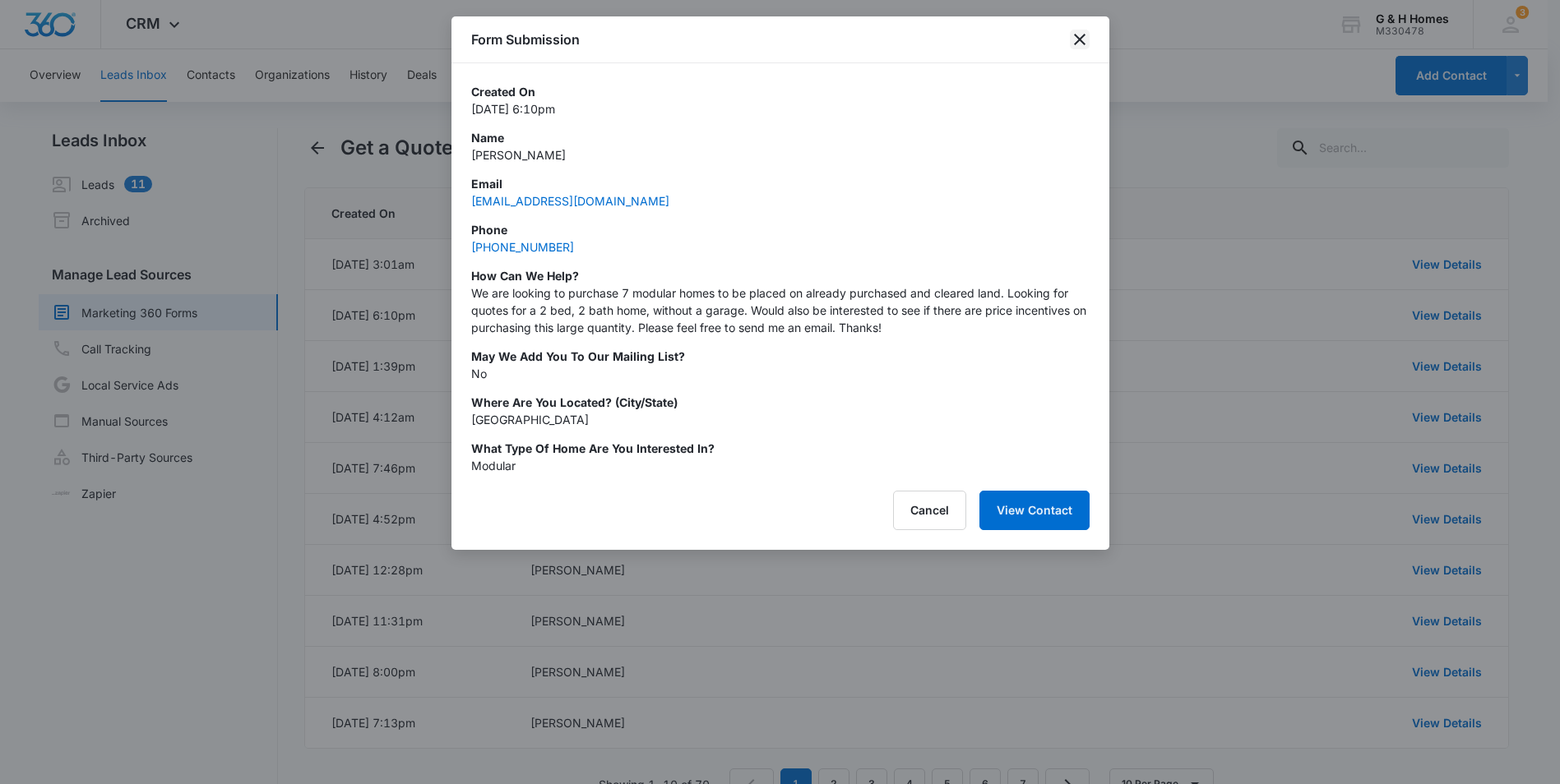
click at [1080, 35] on icon "close" at bounding box center [1079, 39] width 20 height 20
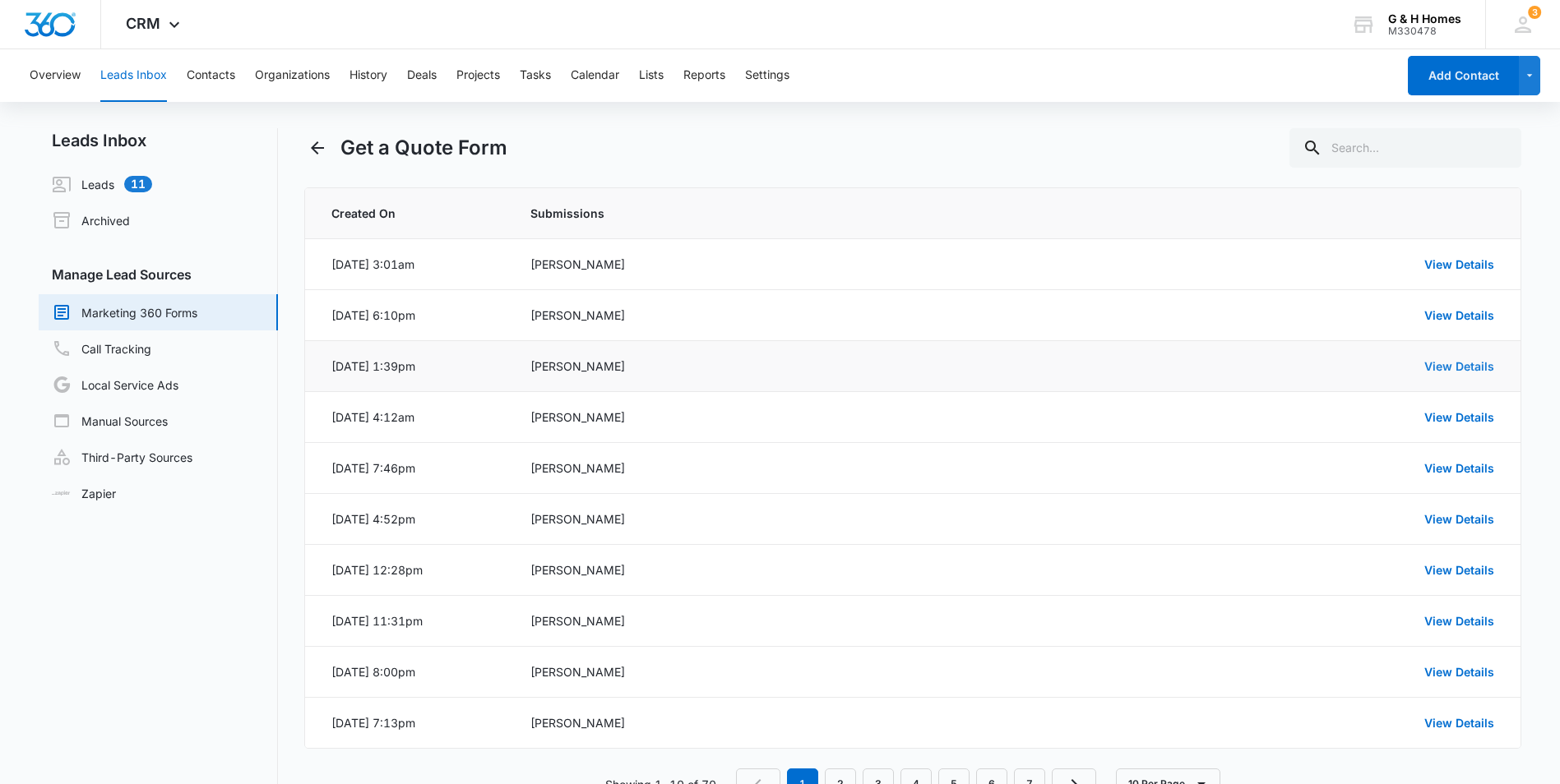
click at [1453, 365] on link "View Details" at bounding box center [1460, 366] width 70 height 14
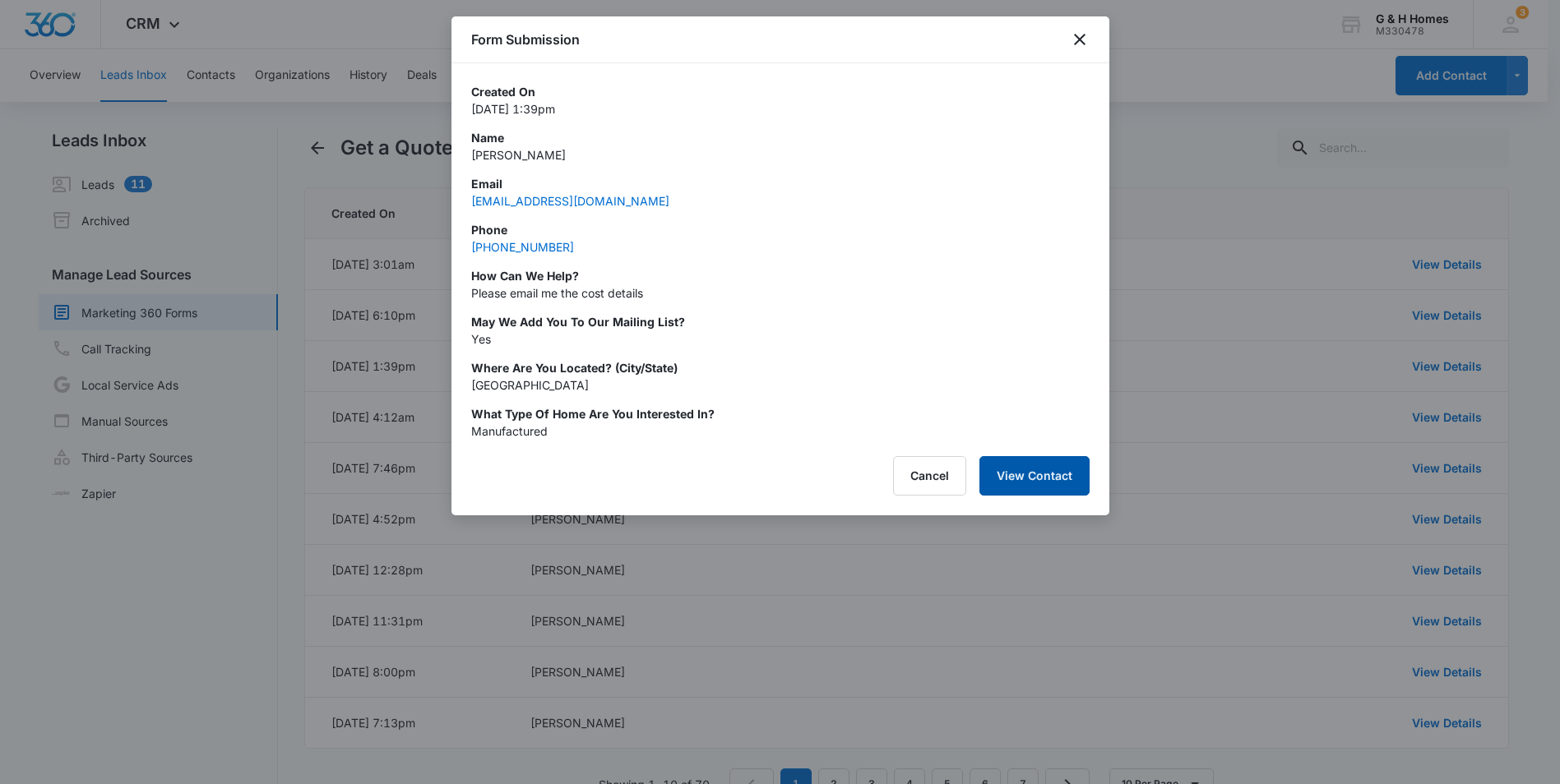
click at [1055, 480] on button "View Contact" at bounding box center [1035, 476] width 111 height 39
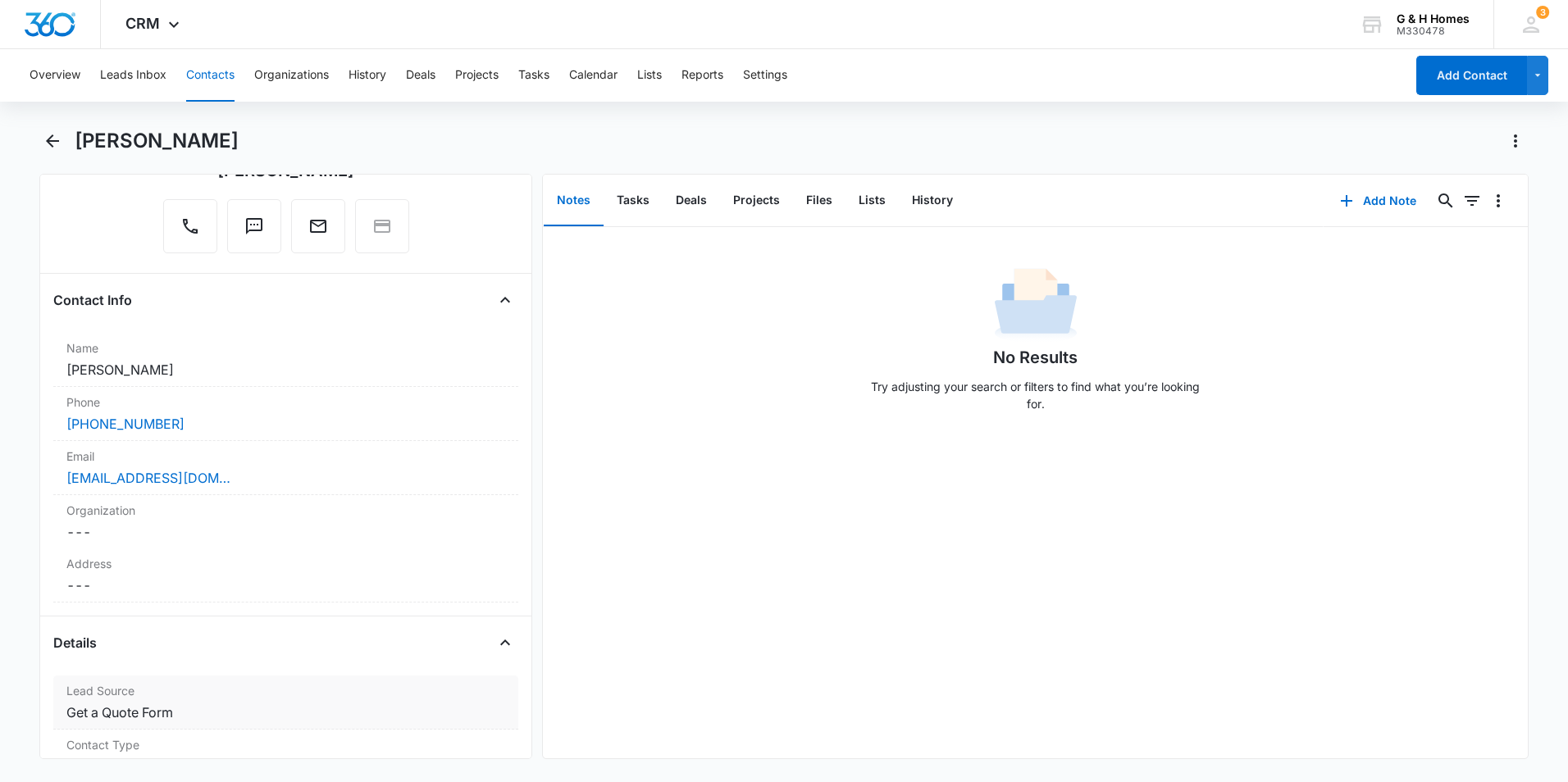
scroll to position [328, 0]
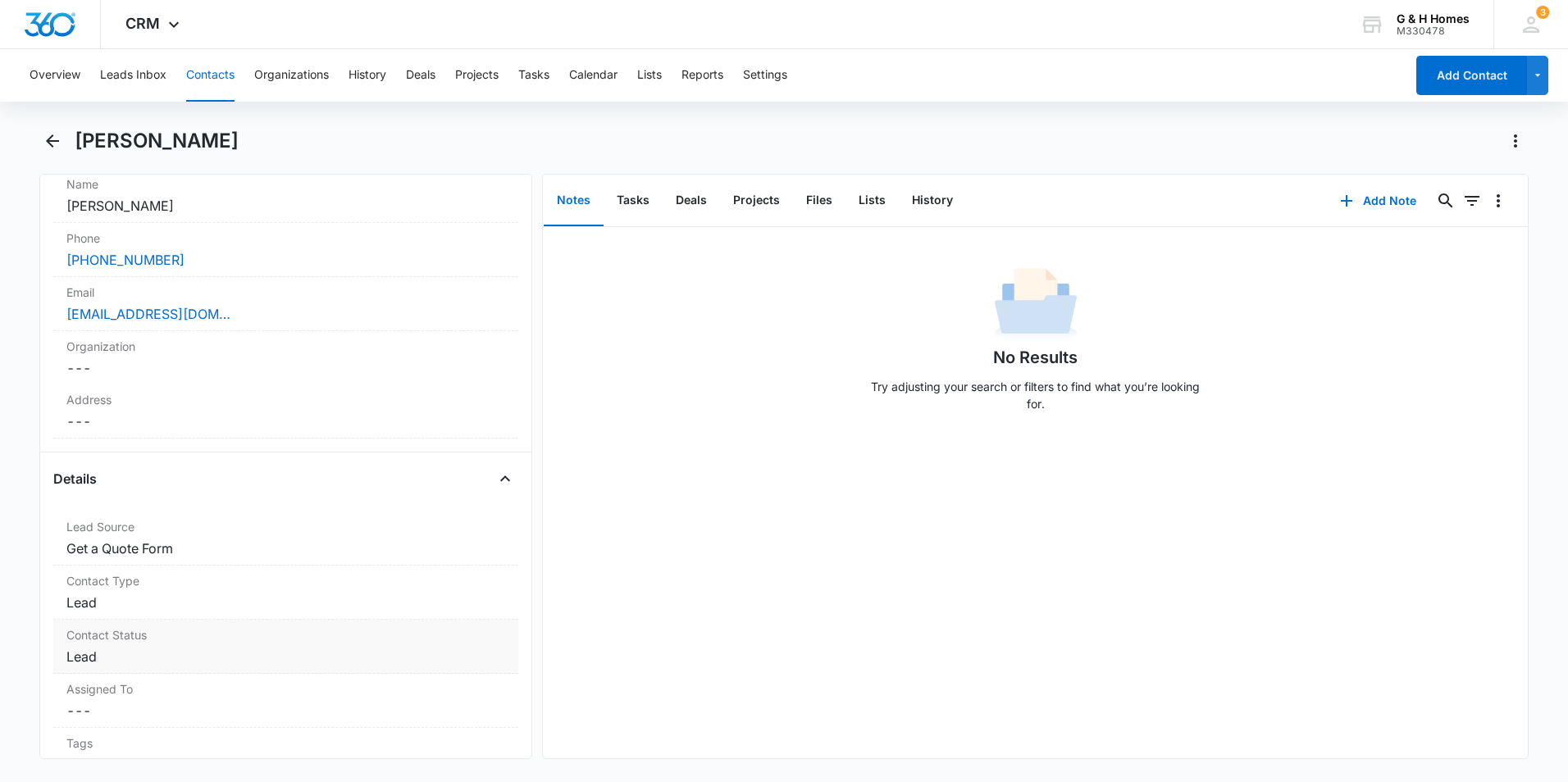
click at [445, 653] on dd "Cancel Save Changes Lead" at bounding box center [285, 656] width 438 height 20
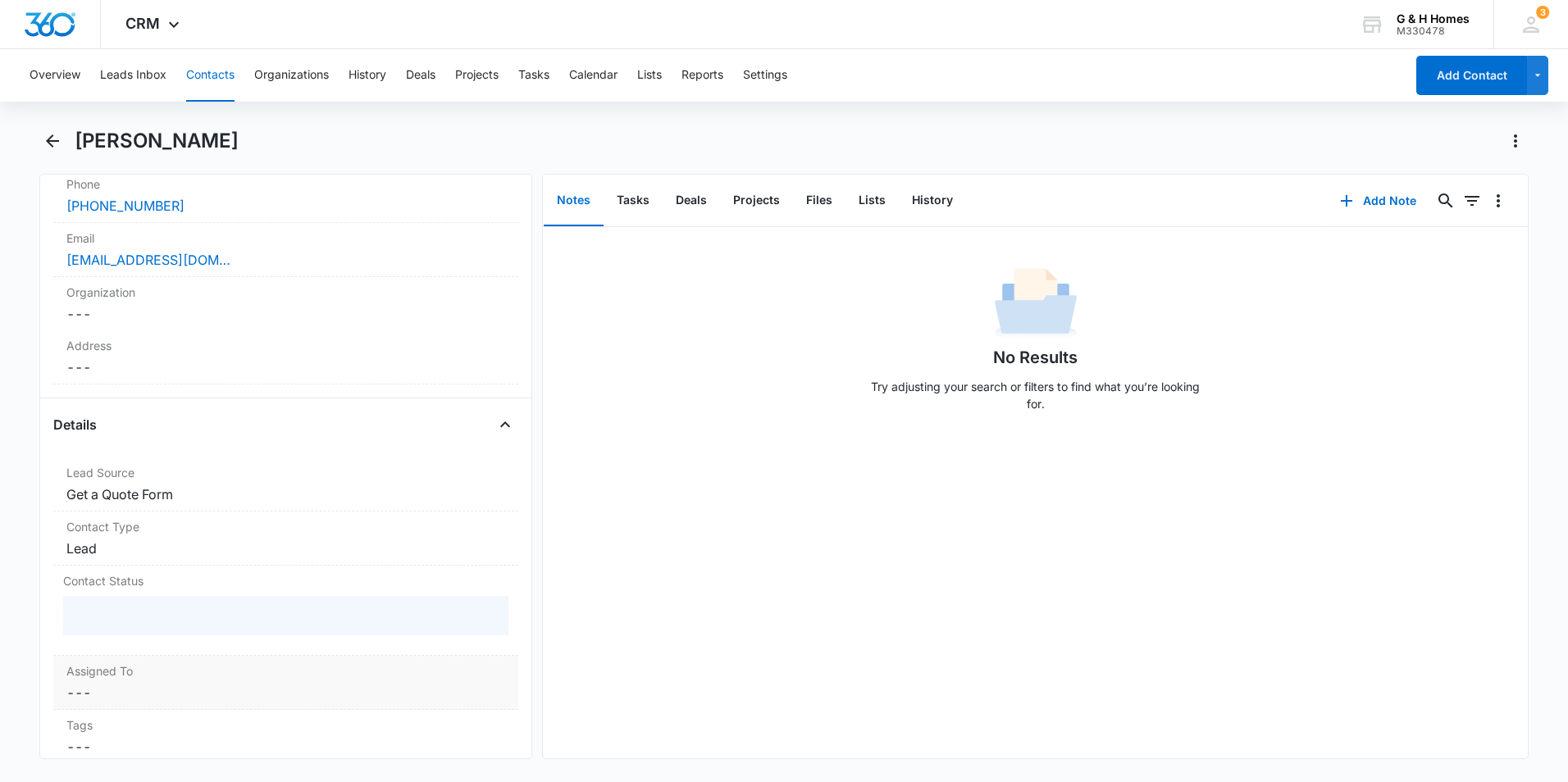
scroll to position [410, 0]
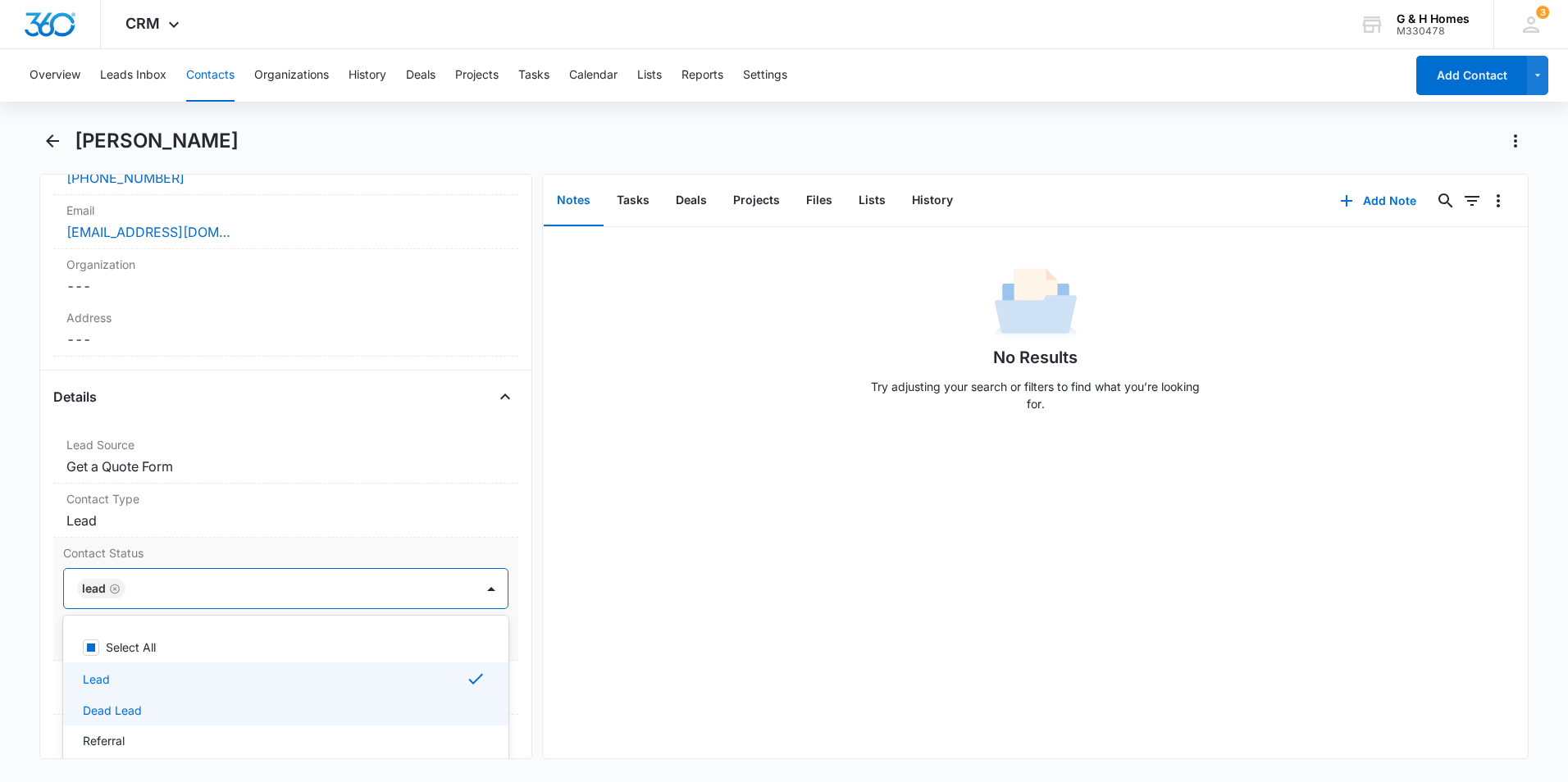
click at [208, 714] on div "Dead Lead" at bounding box center [284, 711] width 403 height 17
click at [113, 589] on icon "Remove Lead" at bounding box center [115, 589] width 10 height 10
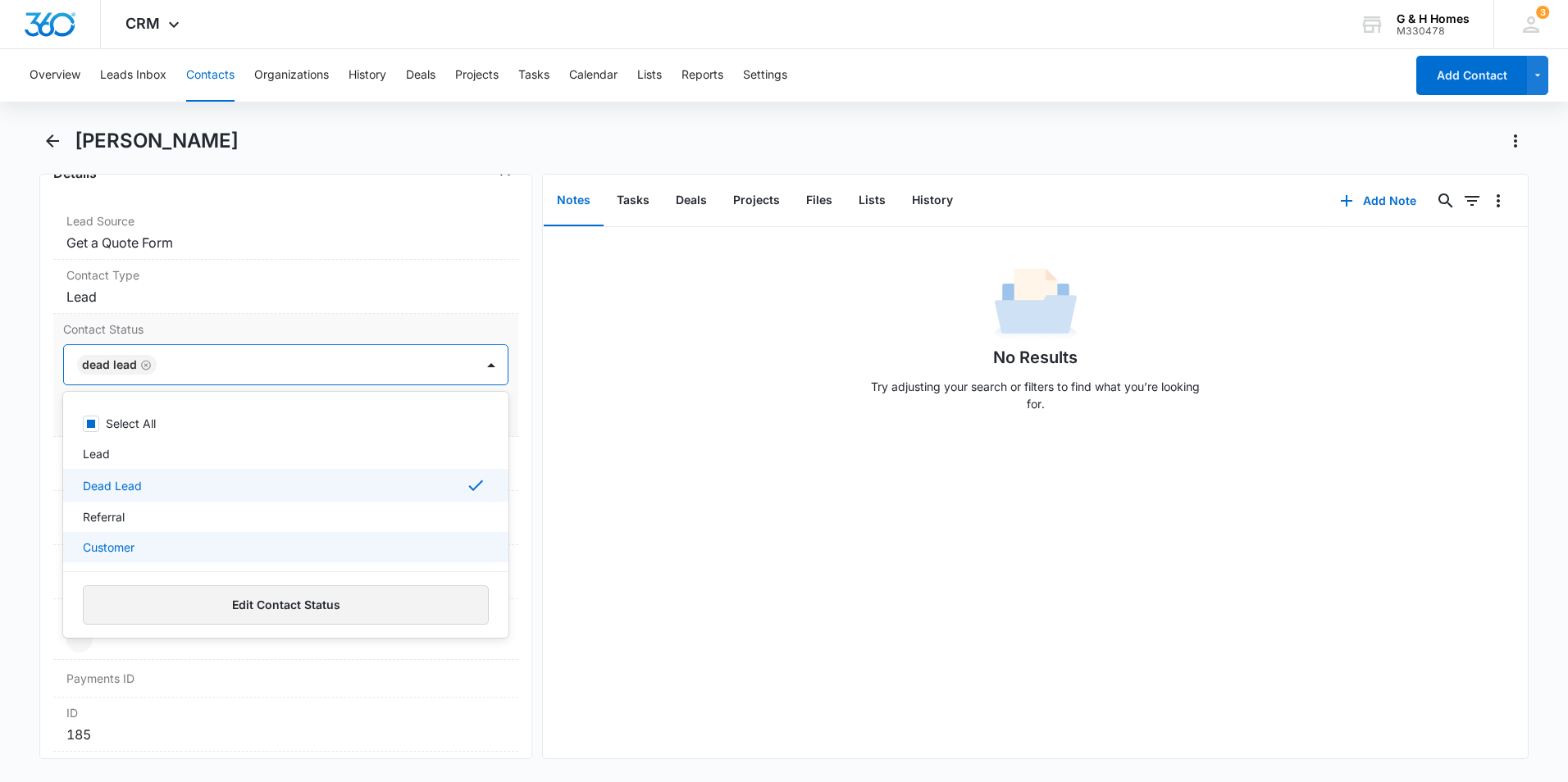
scroll to position [656, 0]
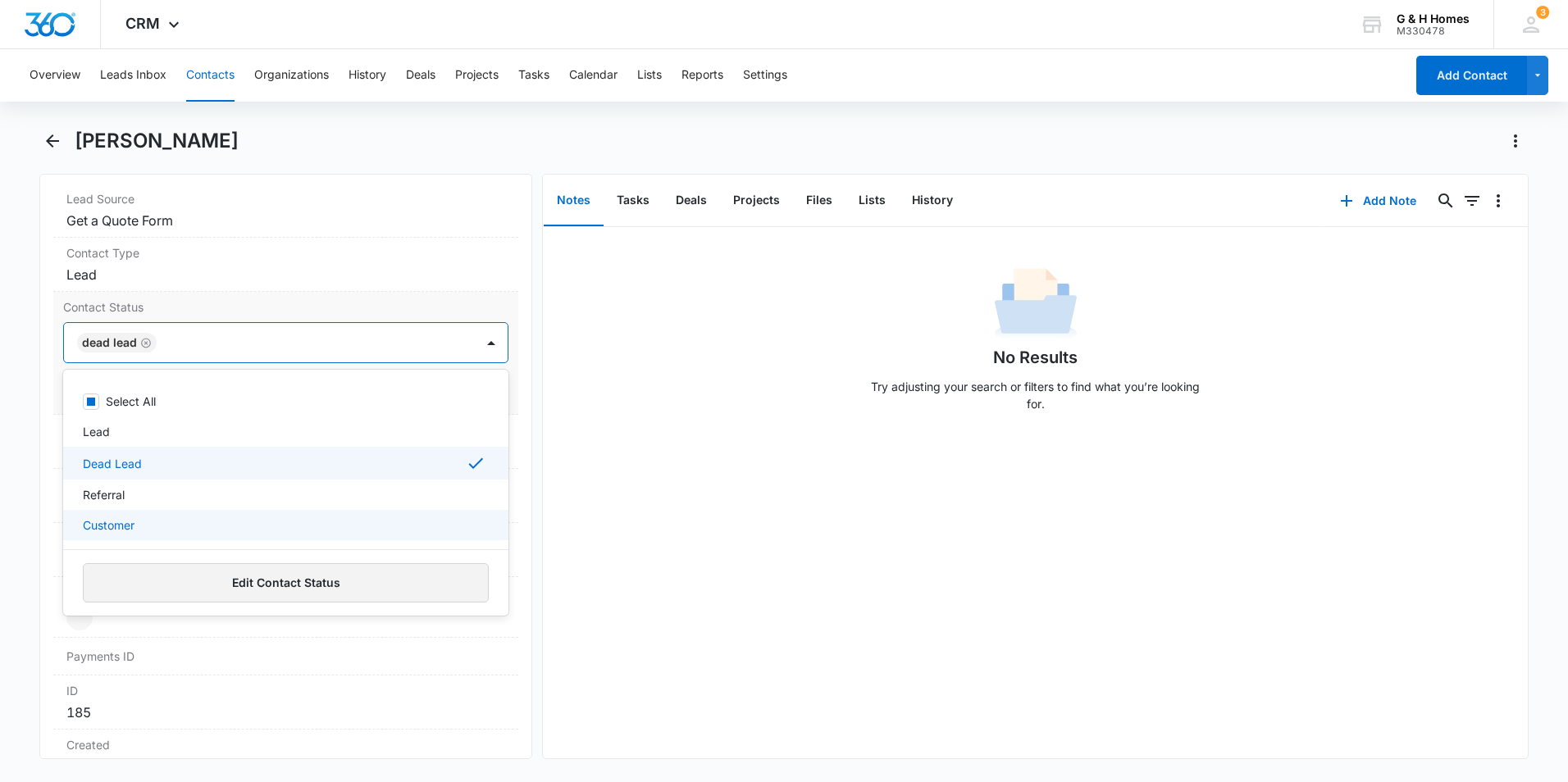
click at [382, 590] on button "Edit Contact Status" at bounding box center [286, 583] width 406 height 39
